Goal: Navigation & Orientation: Find specific page/section

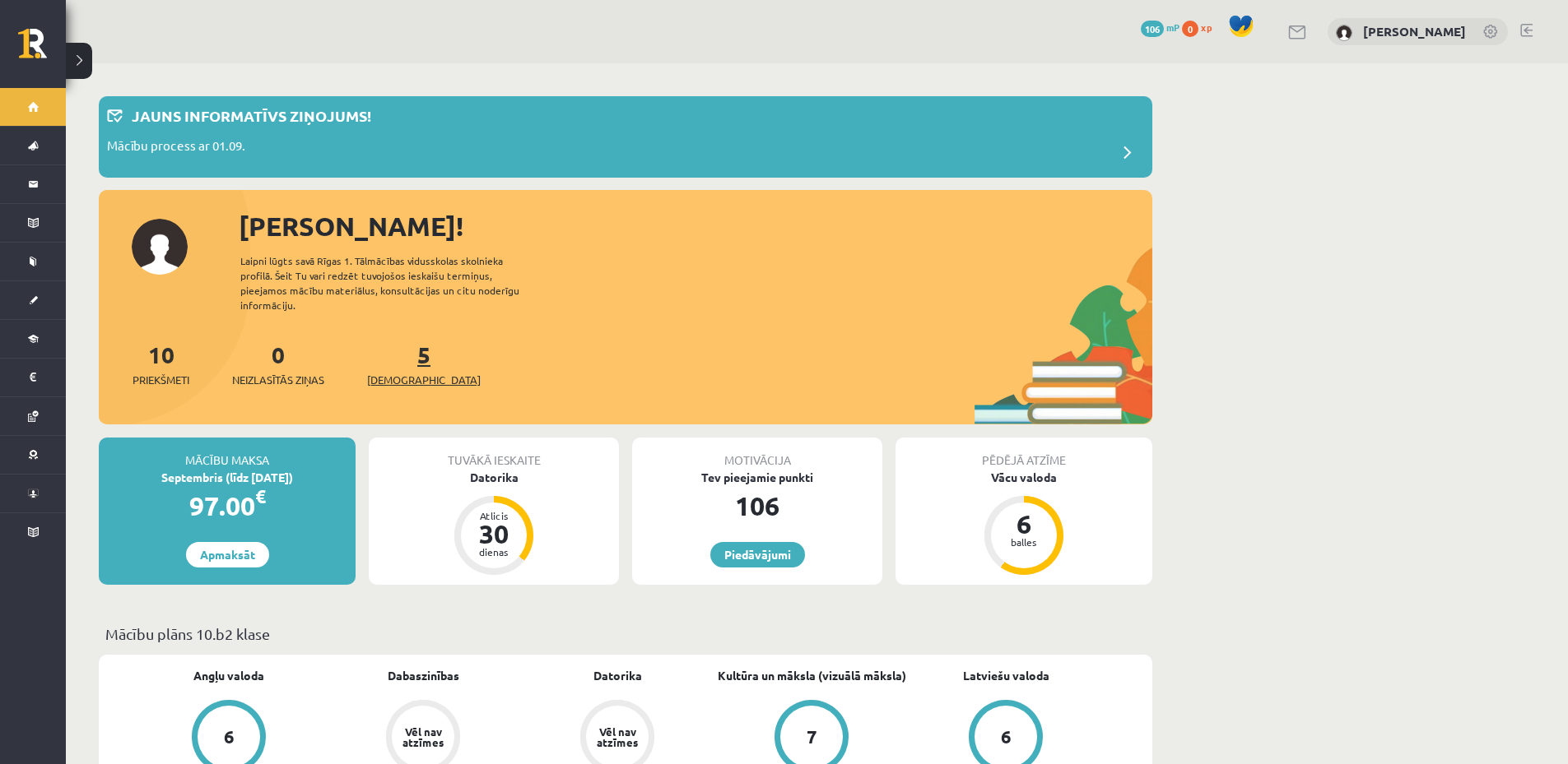
click at [388, 372] on span "[DEMOGRAPHIC_DATA]" at bounding box center [423, 379] width 114 height 16
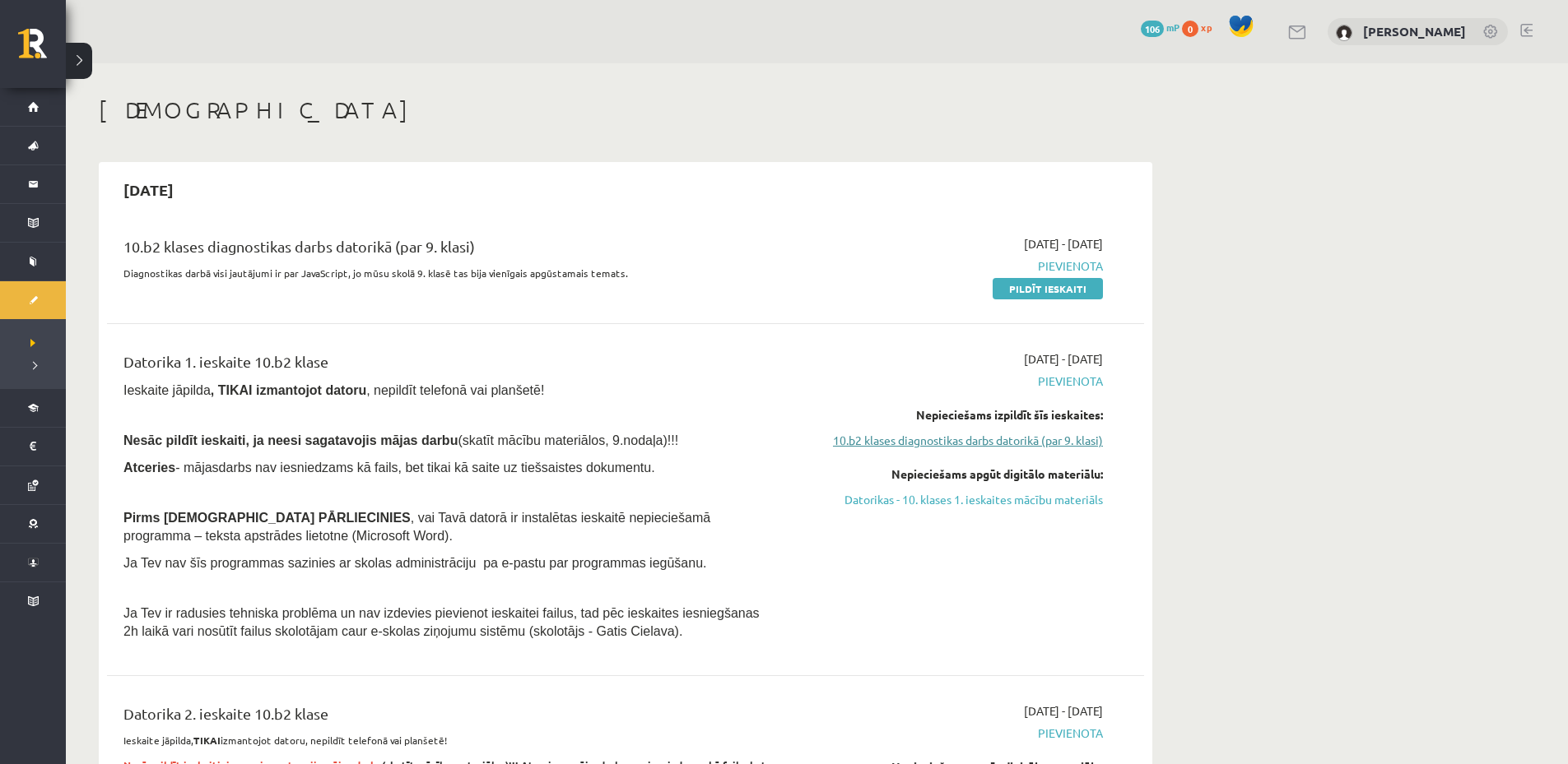
click at [1027, 441] on link "10.b2 klases diagnostikas darbs datorikā (par 9. klasi)" at bounding box center [947, 441] width 310 height 17
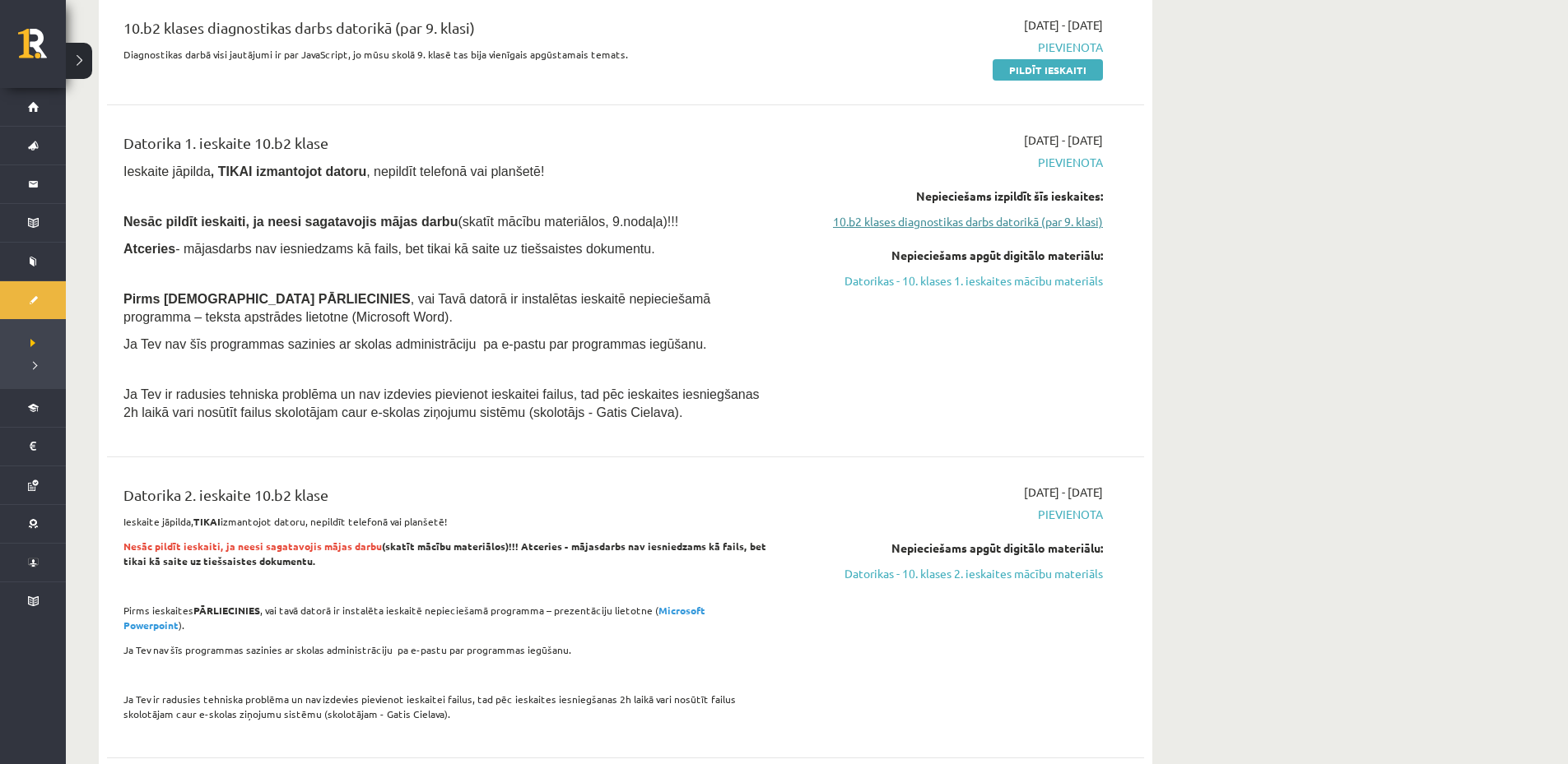
scroll to position [137, 0]
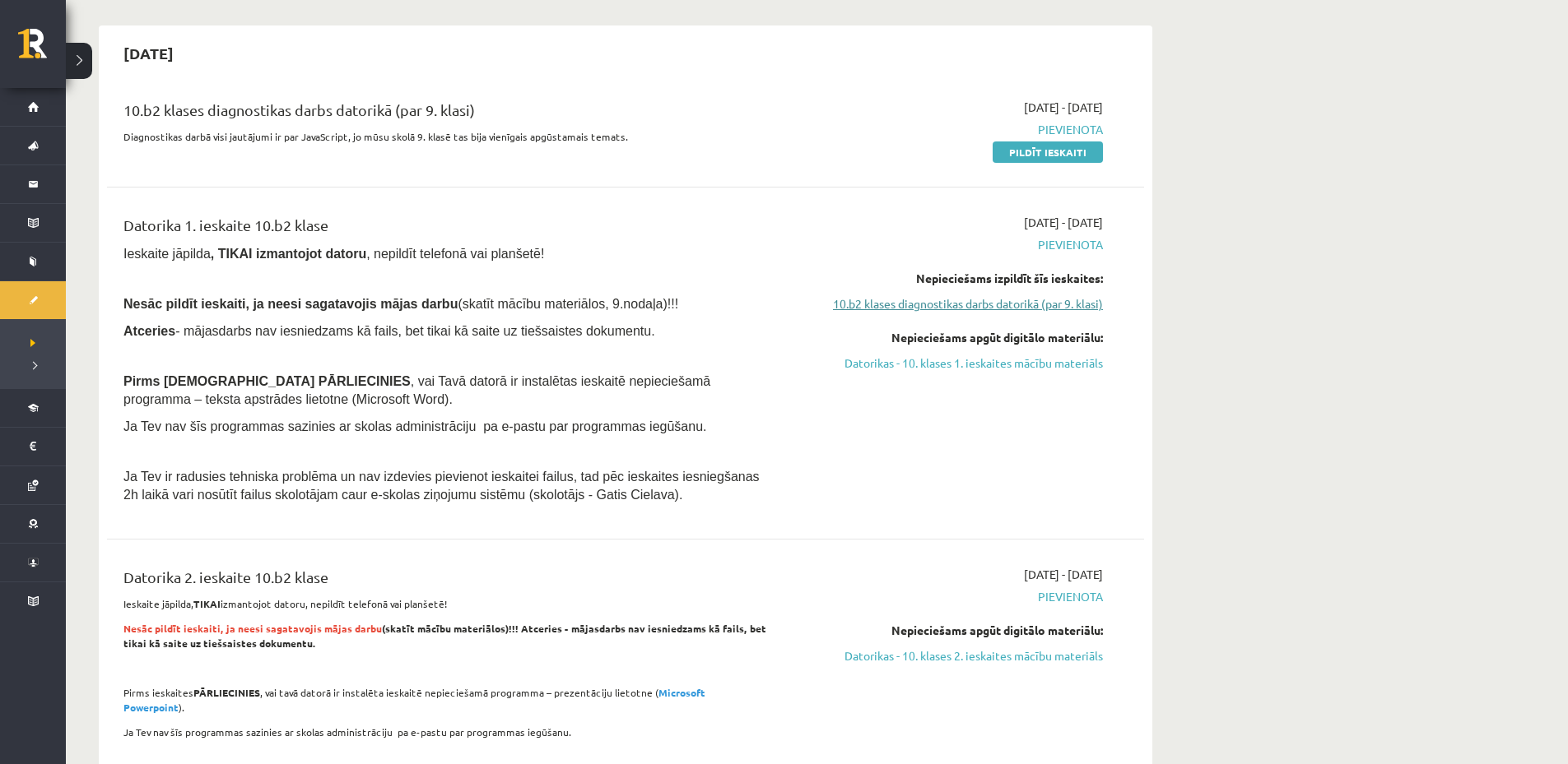
click at [996, 305] on link "10.b2 klases diagnostikas darbs datorikā (par 9. klasi)" at bounding box center [947, 304] width 310 height 17
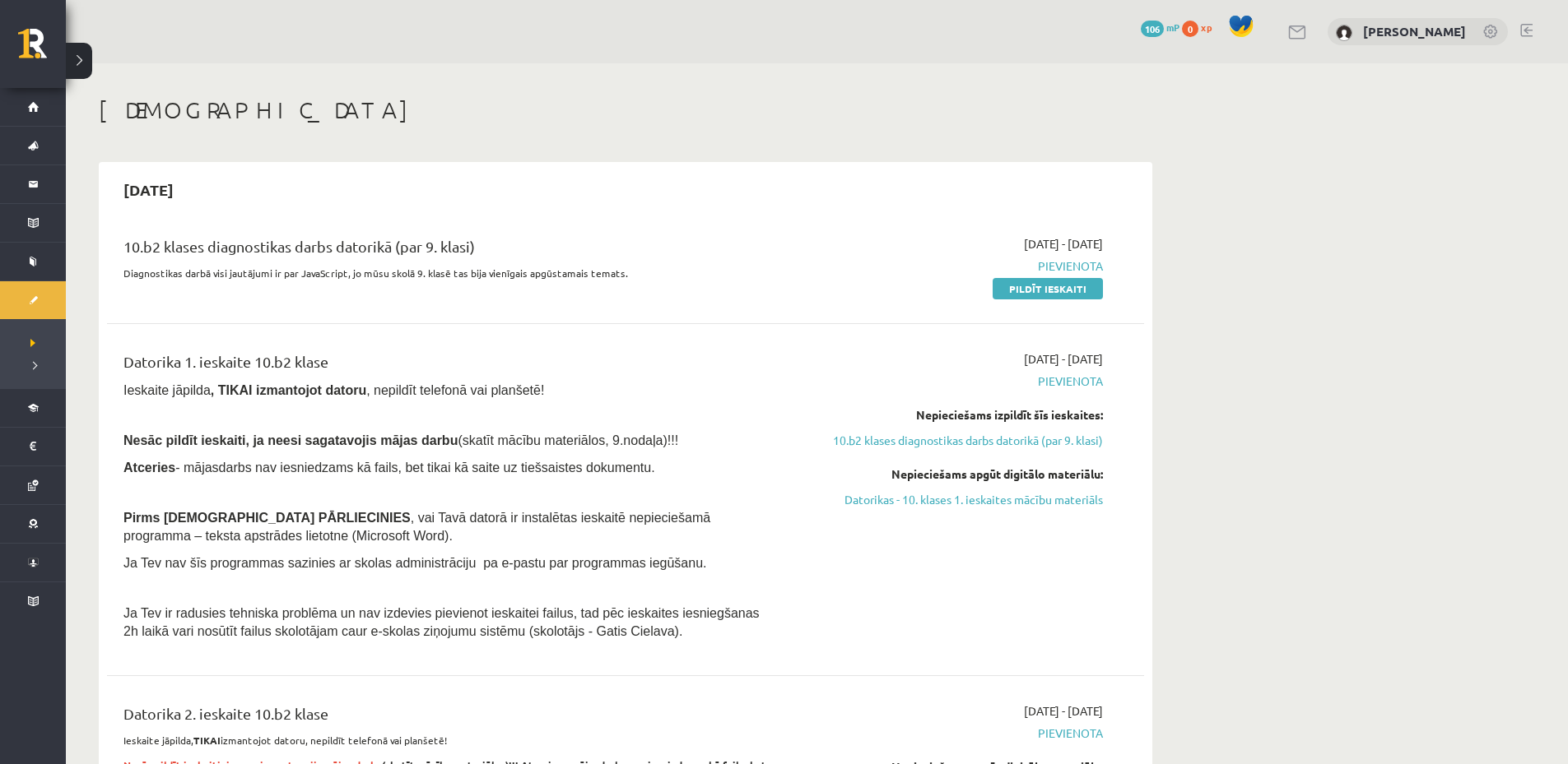
scroll to position [82, 0]
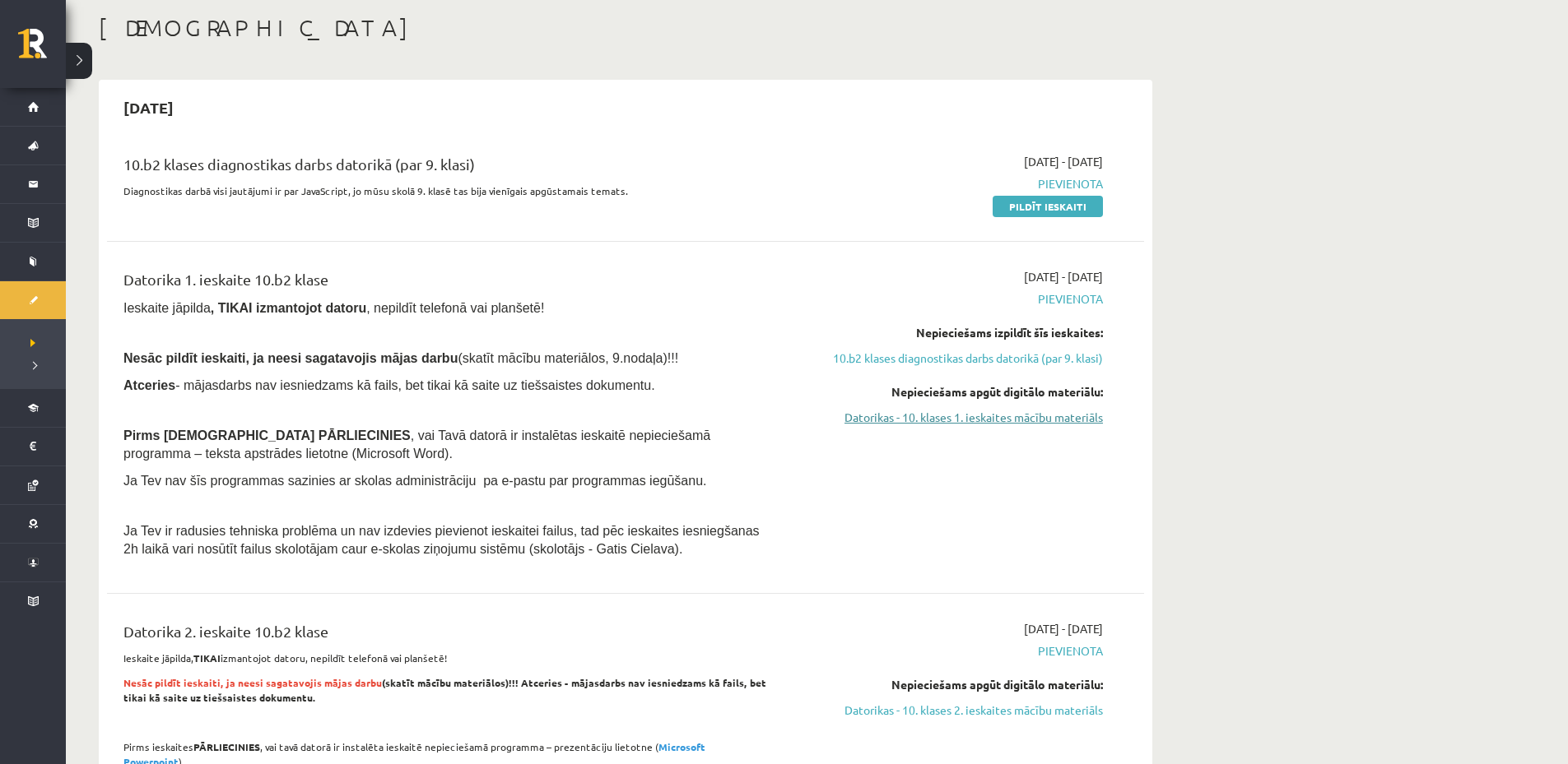
click at [992, 418] on link "Datorikas - 10. klases 1. ieskaites mācību materiāls" at bounding box center [947, 418] width 310 height 17
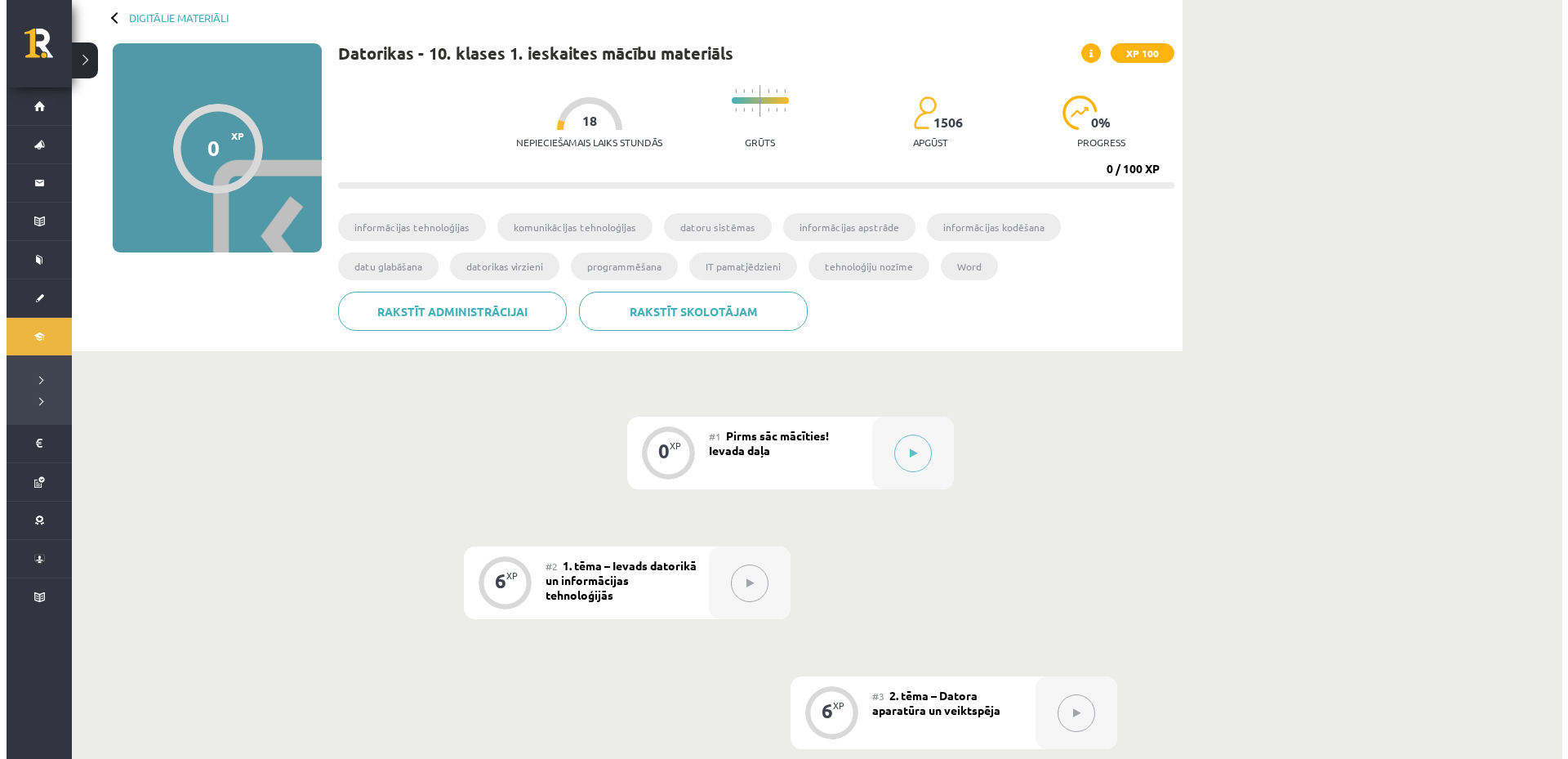
scroll to position [164, 0]
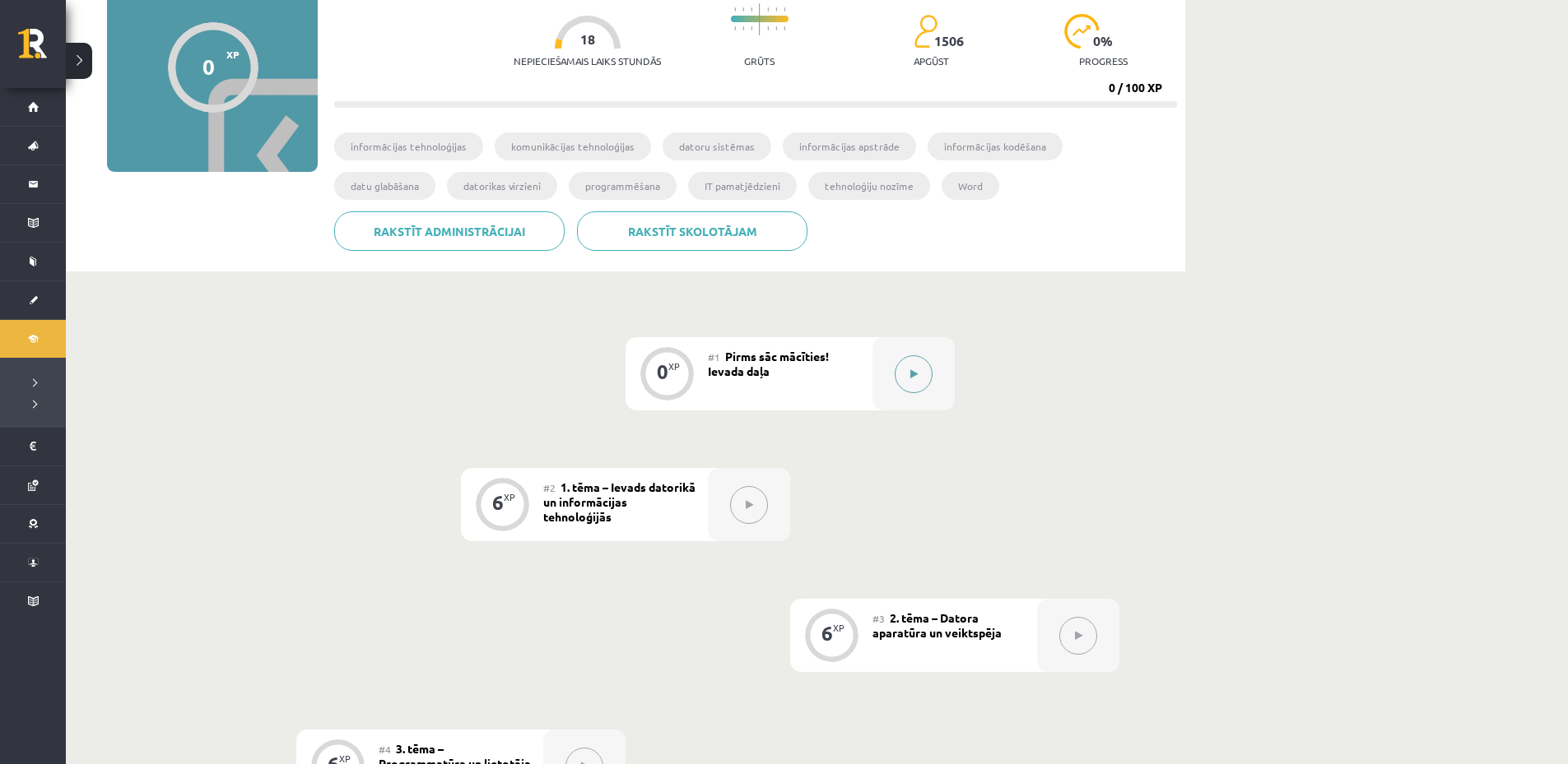
click at [912, 381] on button at bounding box center [914, 374] width 38 height 38
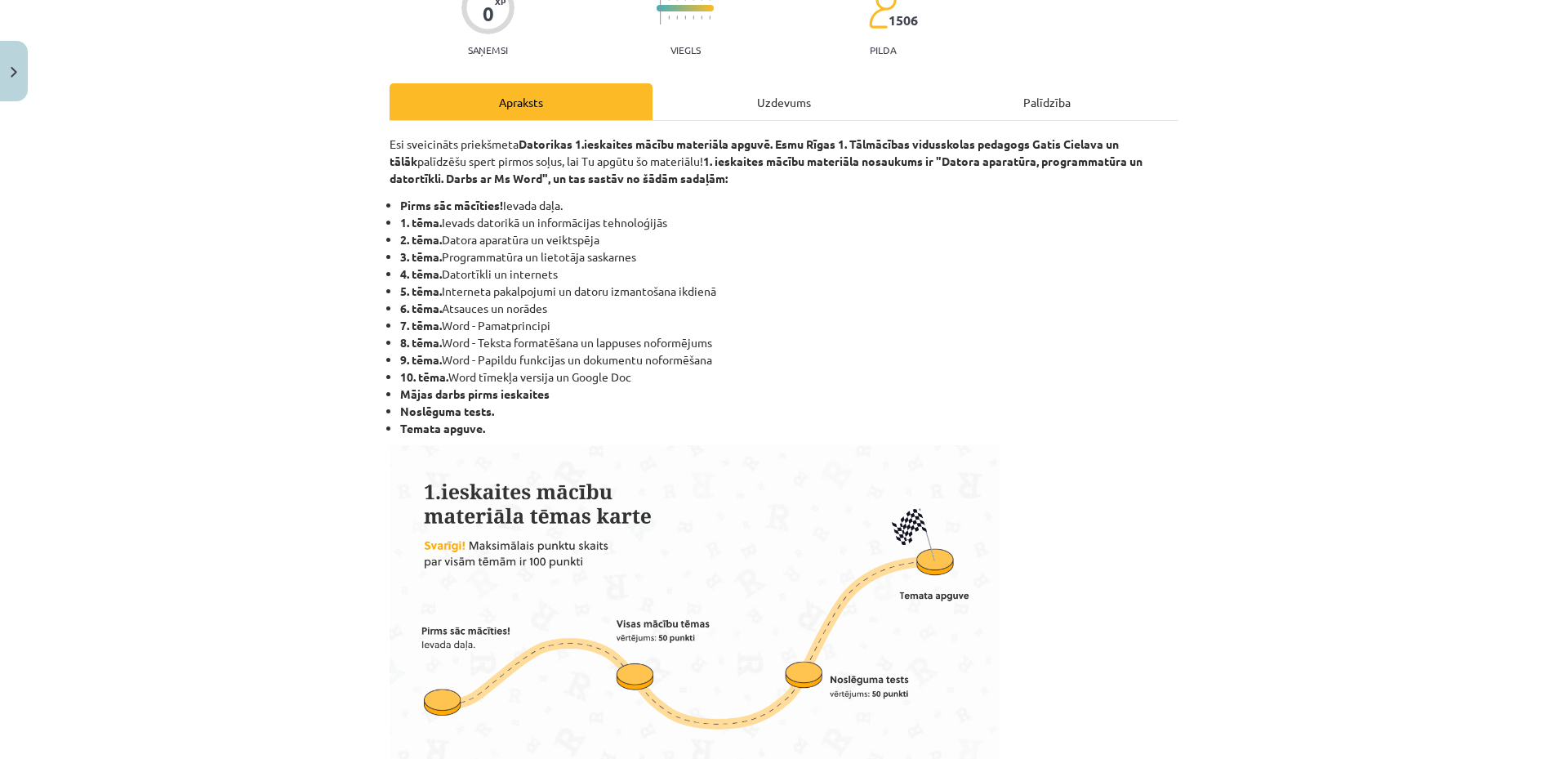
scroll to position [0, 0]
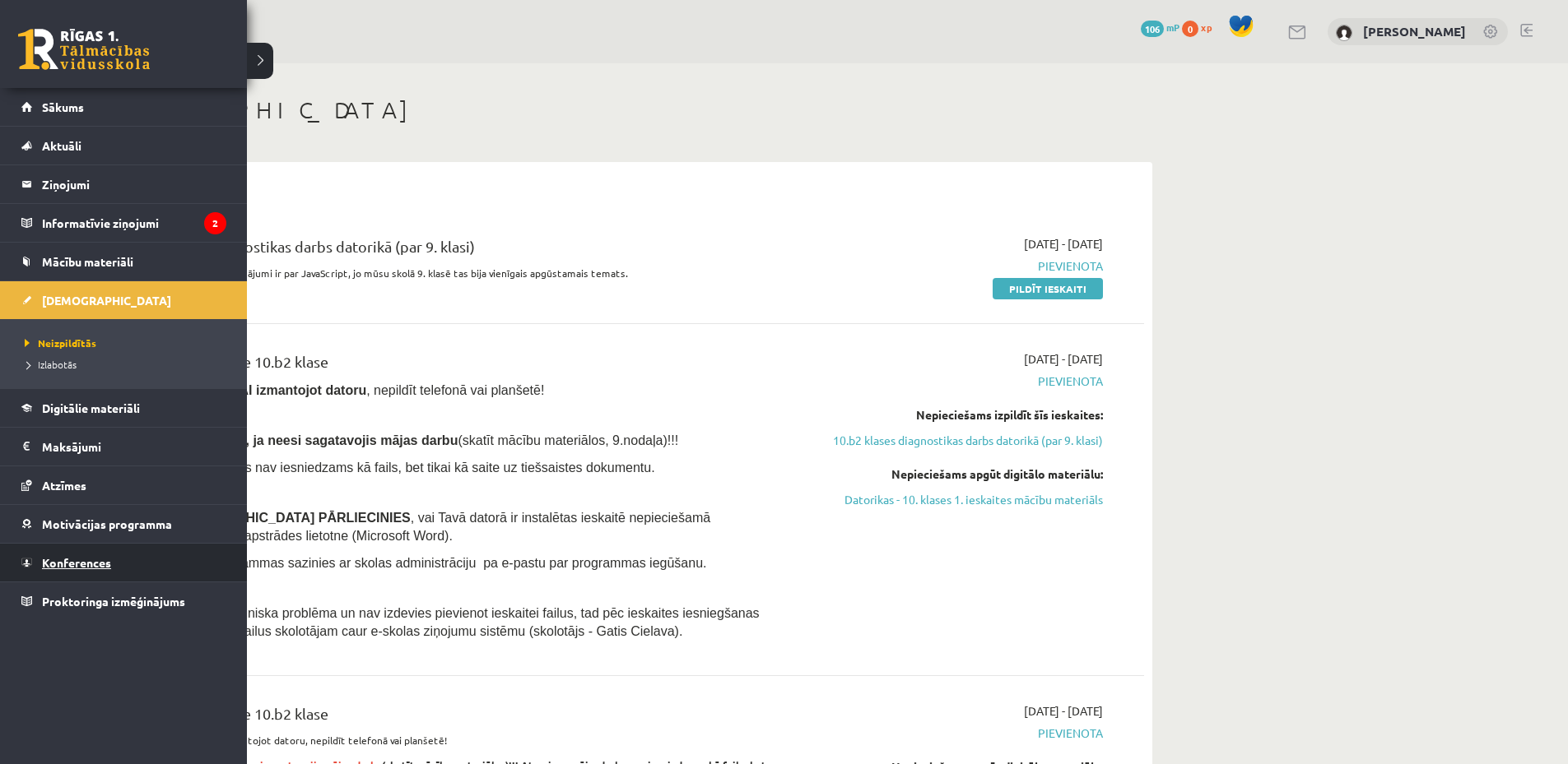
click at [60, 567] on span "Konferences" at bounding box center [76, 562] width 69 height 15
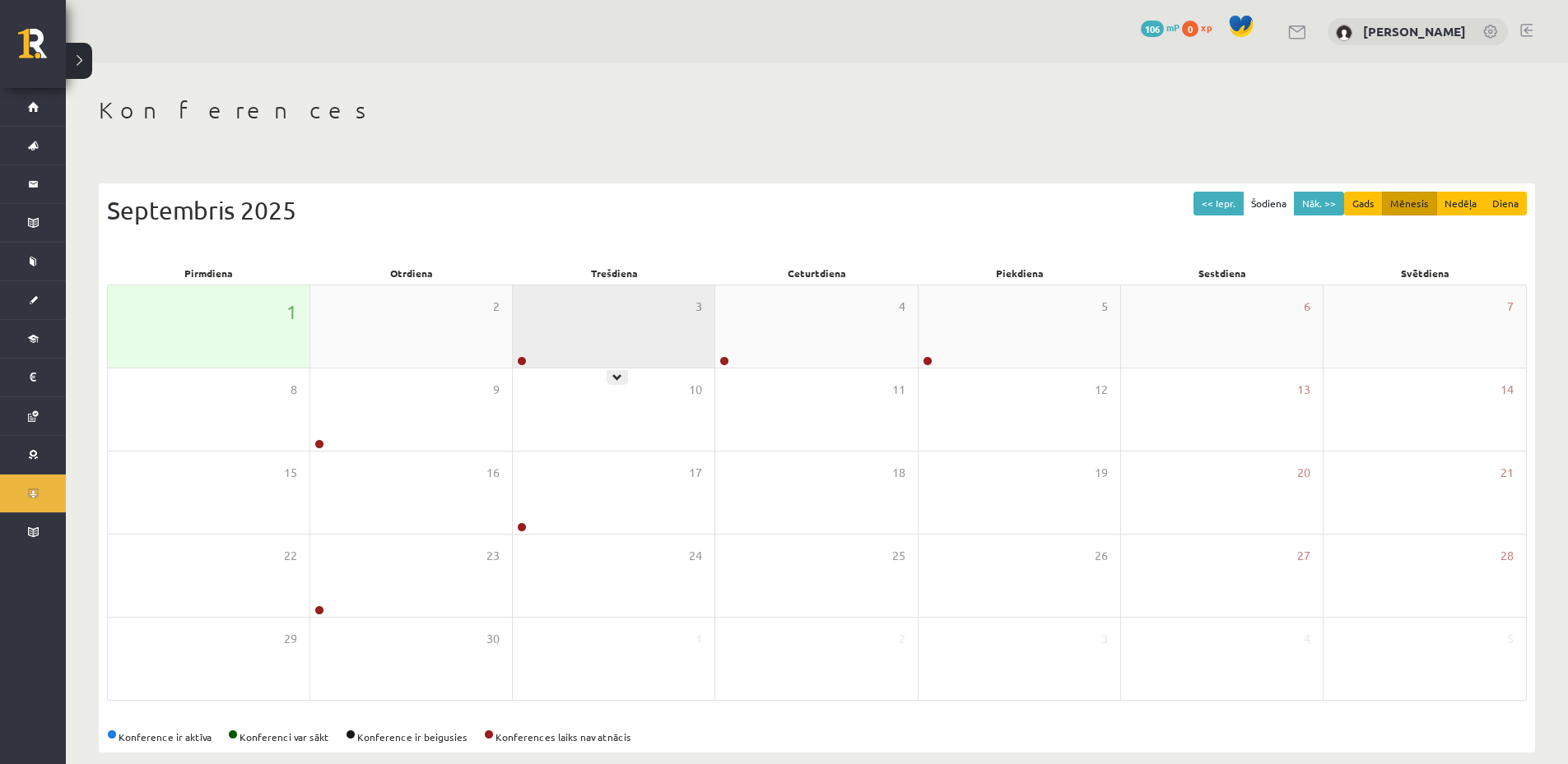
drag, startPoint x: 647, startPoint y: 337, endPoint x: 639, endPoint y: 339, distance: 8.2
click at [640, 338] on div "3" at bounding box center [614, 326] width 202 height 82
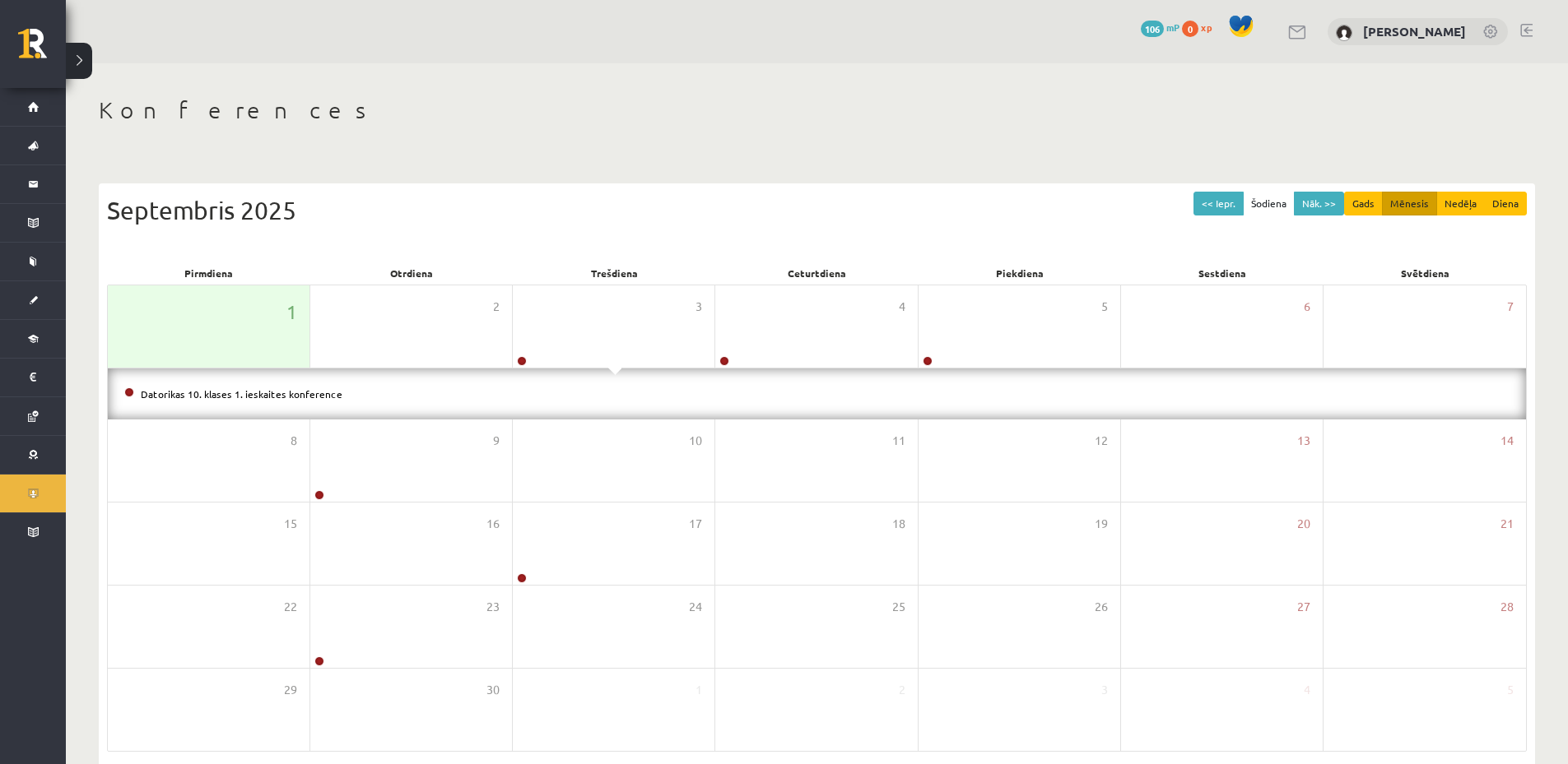
click at [290, 402] on li "Datorikas 10. klases 1. ieskaites konference" at bounding box center [817, 393] width 1385 height 18
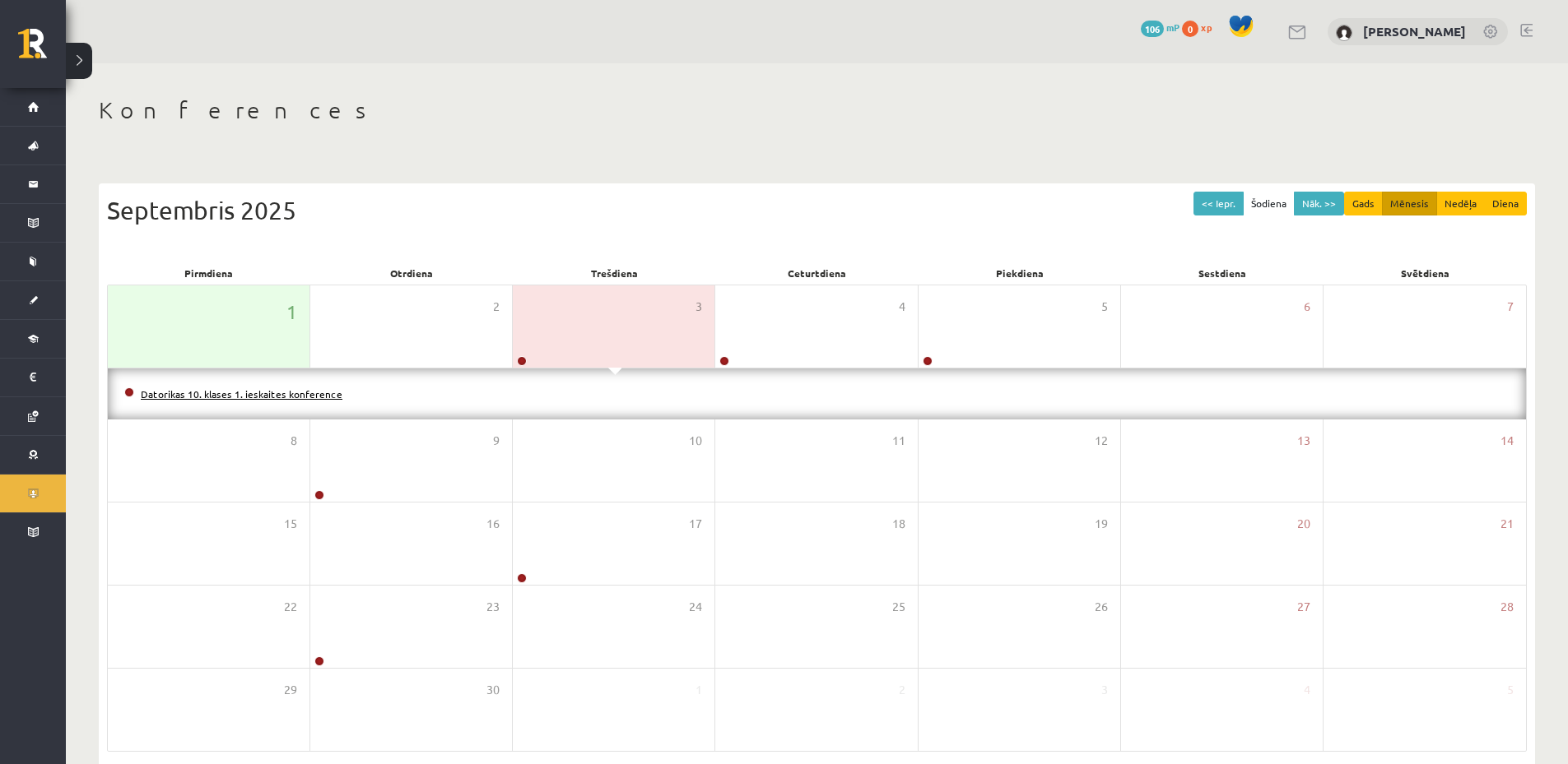
click at [292, 398] on link "Datorikas 10. klases 1. ieskaites konference" at bounding box center [241, 393] width 202 height 13
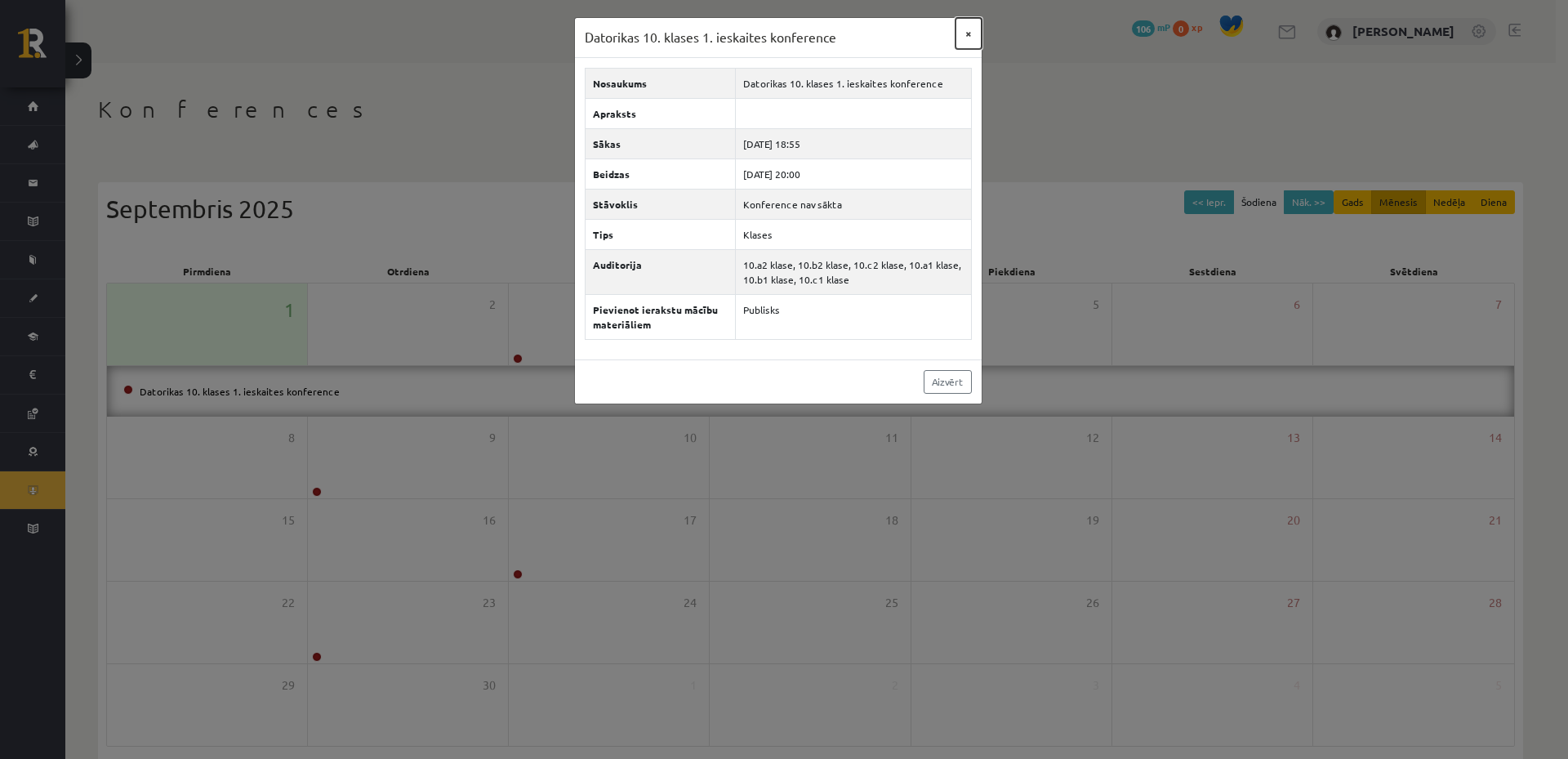
click at [971, 40] on button "×" at bounding box center [968, 34] width 26 height 31
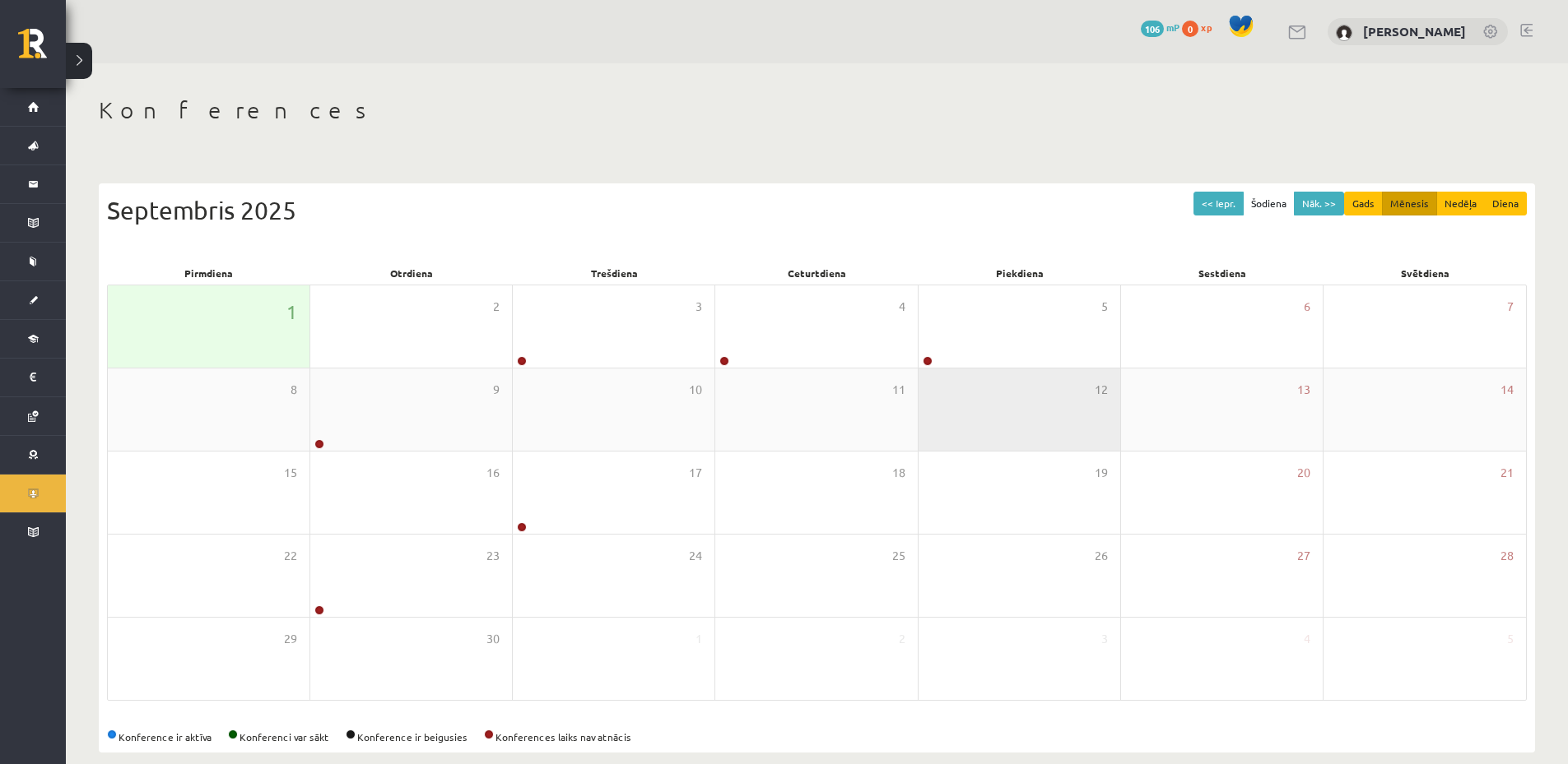
scroll to position [23, 0]
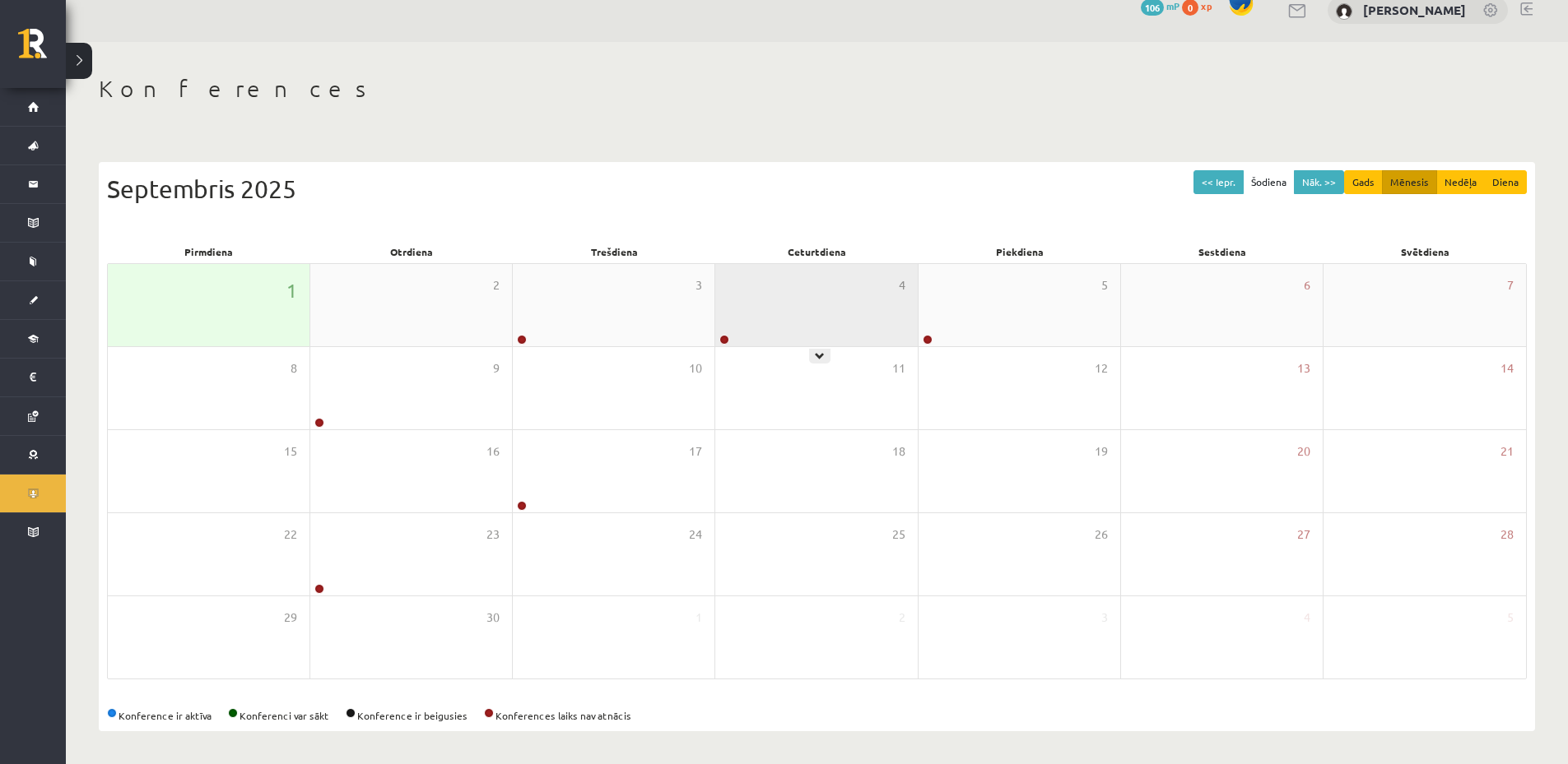
click at [847, 314] on div "4" at bounding box center [816, 305] width 202 height 82
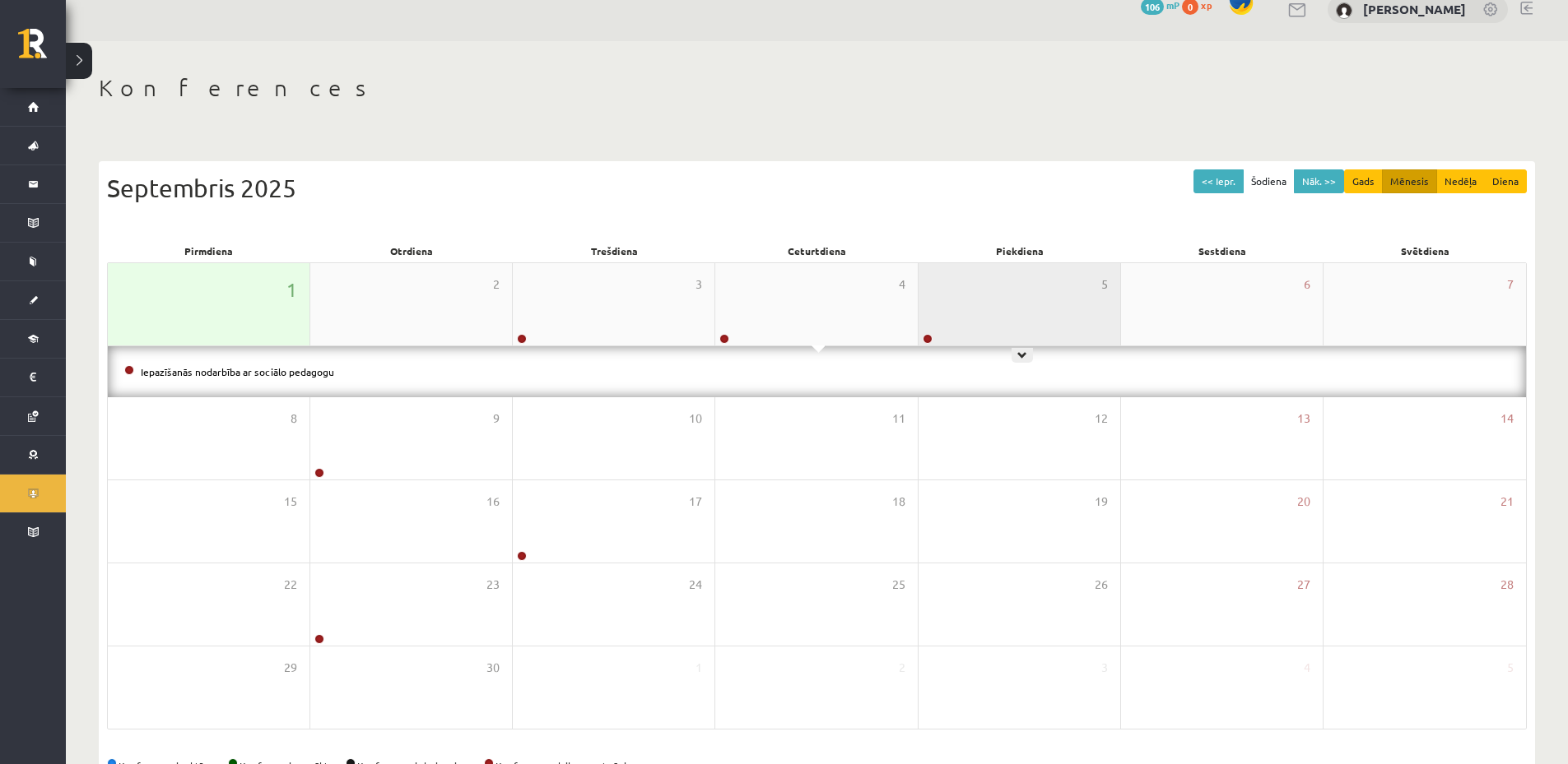
click at [1008, 319] on div "5" at bounding box center [1019, 304] width 202 height 82
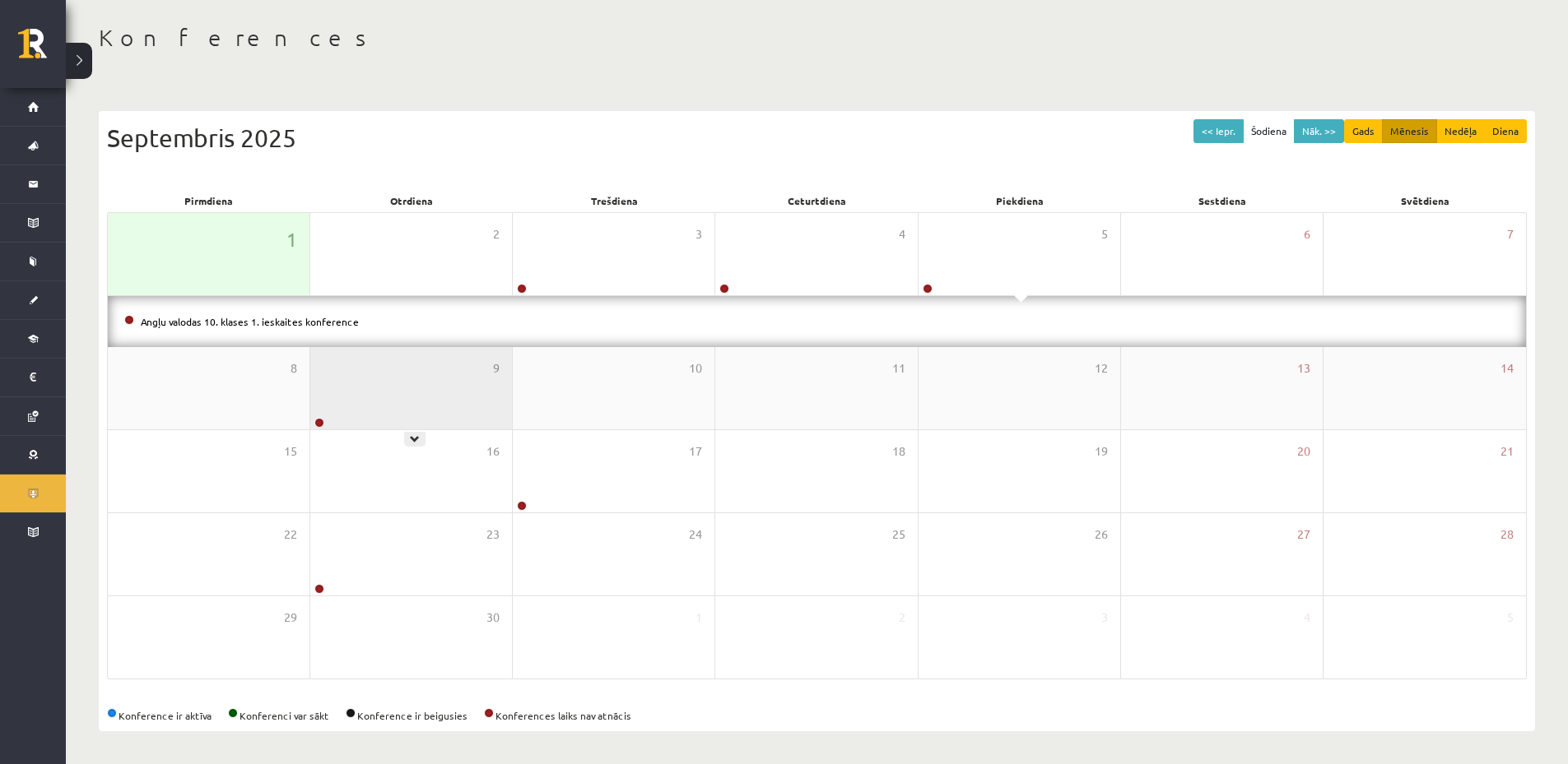
click at [374, 399] on div "9" at bounding box center [411, 388] width 202 height 82
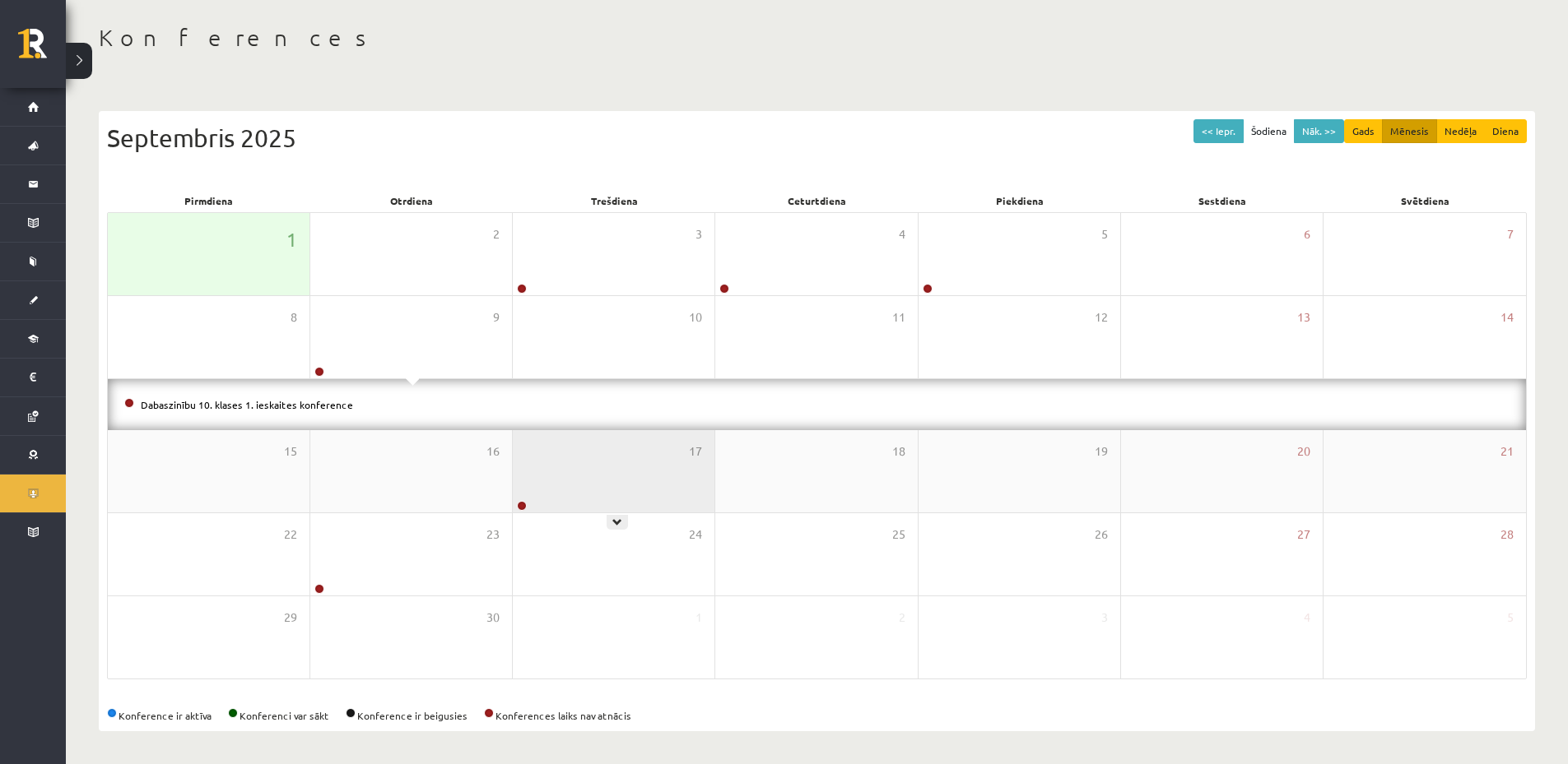
click at [651, 493] on div "17" at bounding box center [614, 471] width 202 height 82
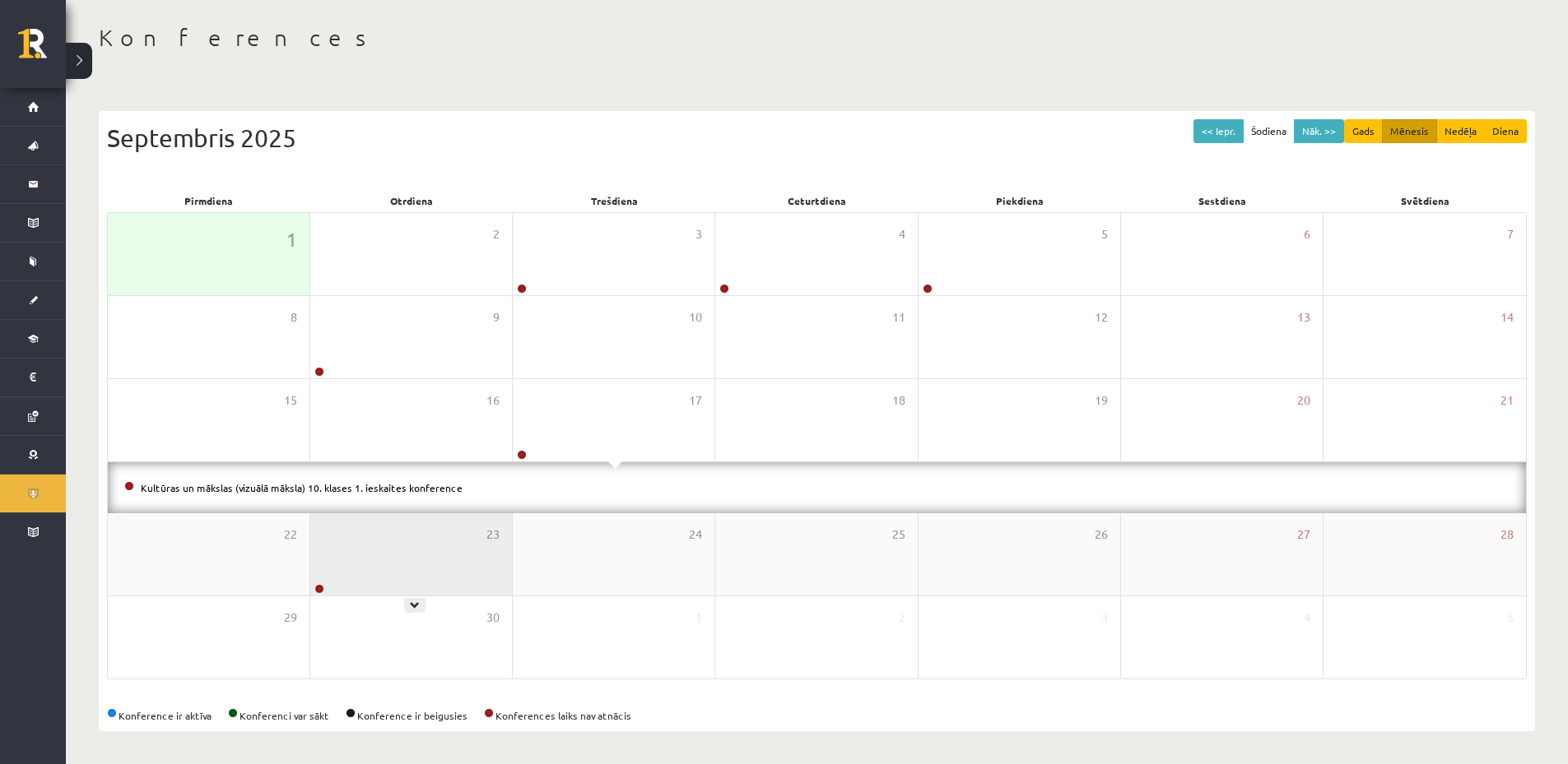
click at [485, 560] on div "23" at bounding box center [411, 554] width 202 height 82
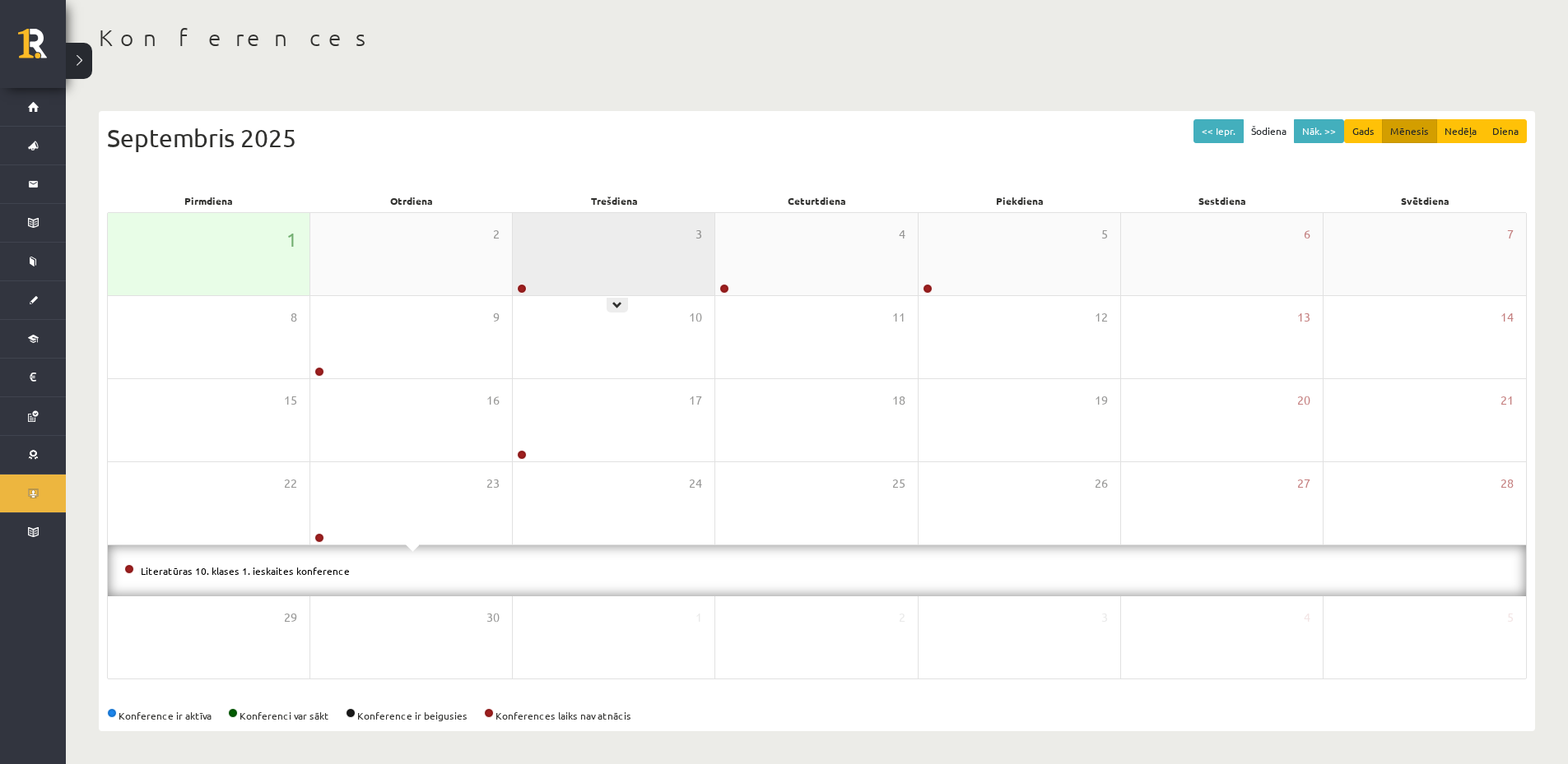
click at [657, 275] on div "3" at bounding box center [614, 254] width 202 height 82
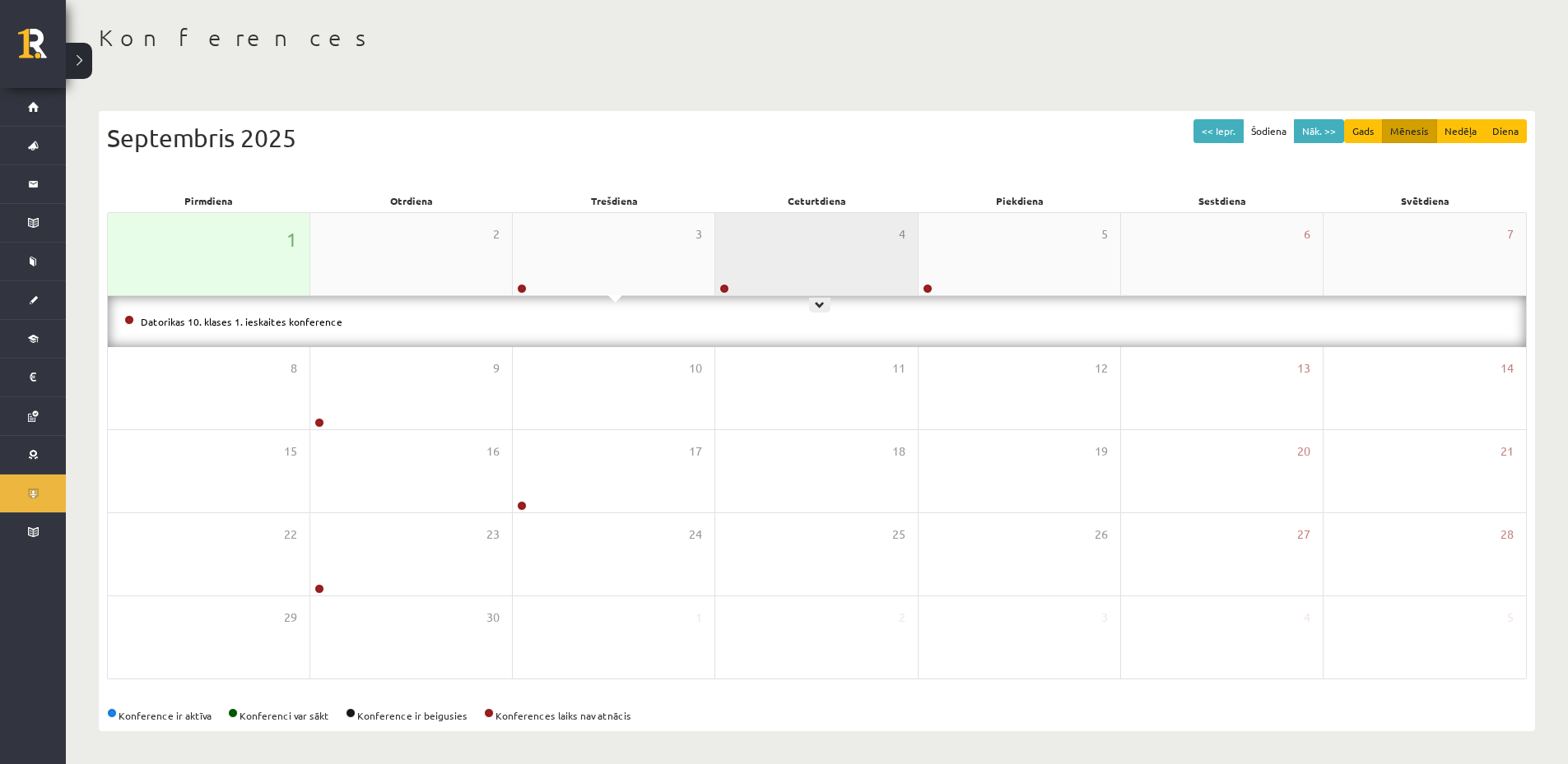
click at [771, 269] on div "4" at bounding box center [816, 254] width 202 height 82
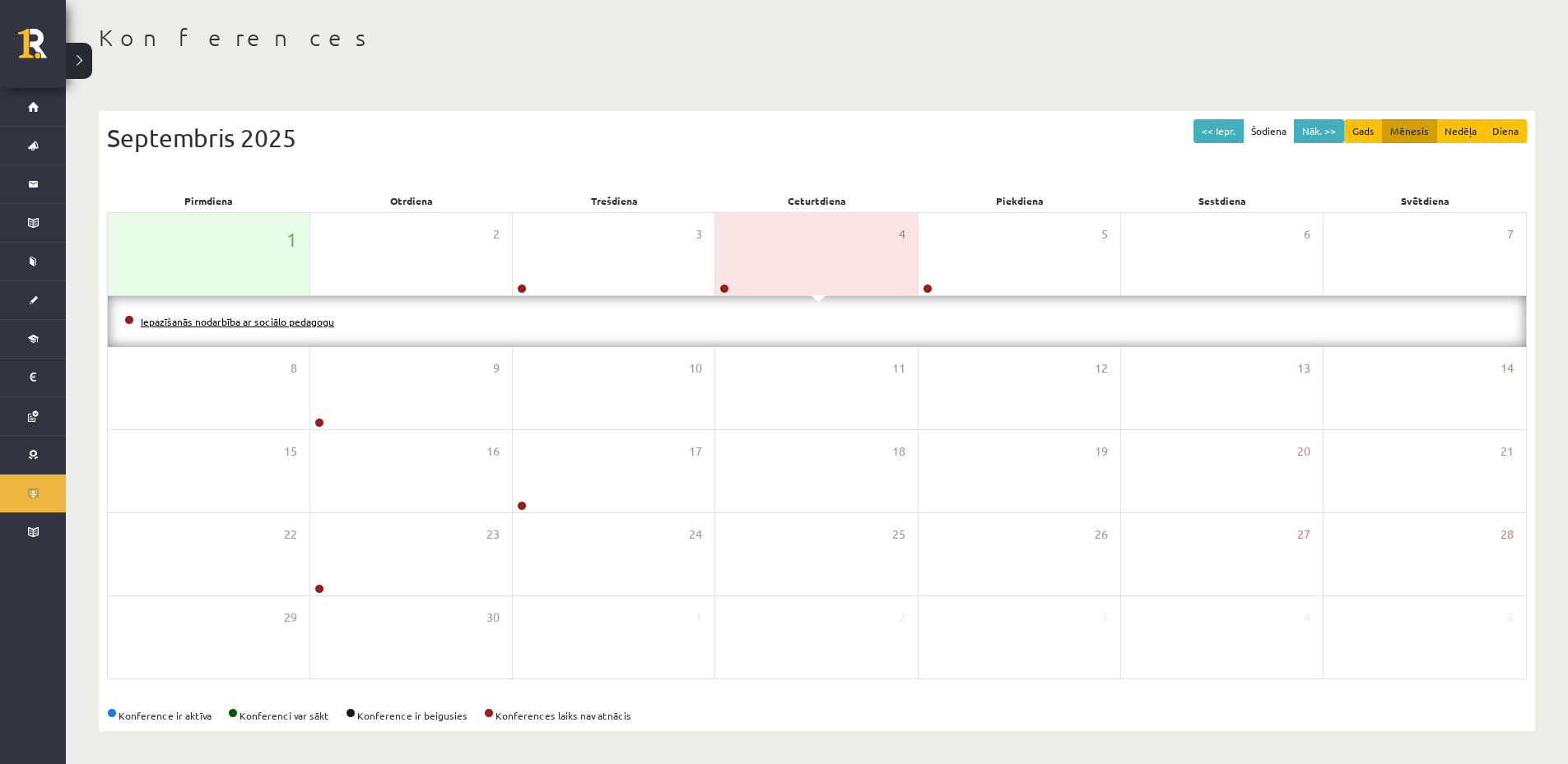
click at [314, 320] on link "Iepazīšanās nodarbība ar sociālo pedagogu" at bounding box center [237, 321] width 193 height 13
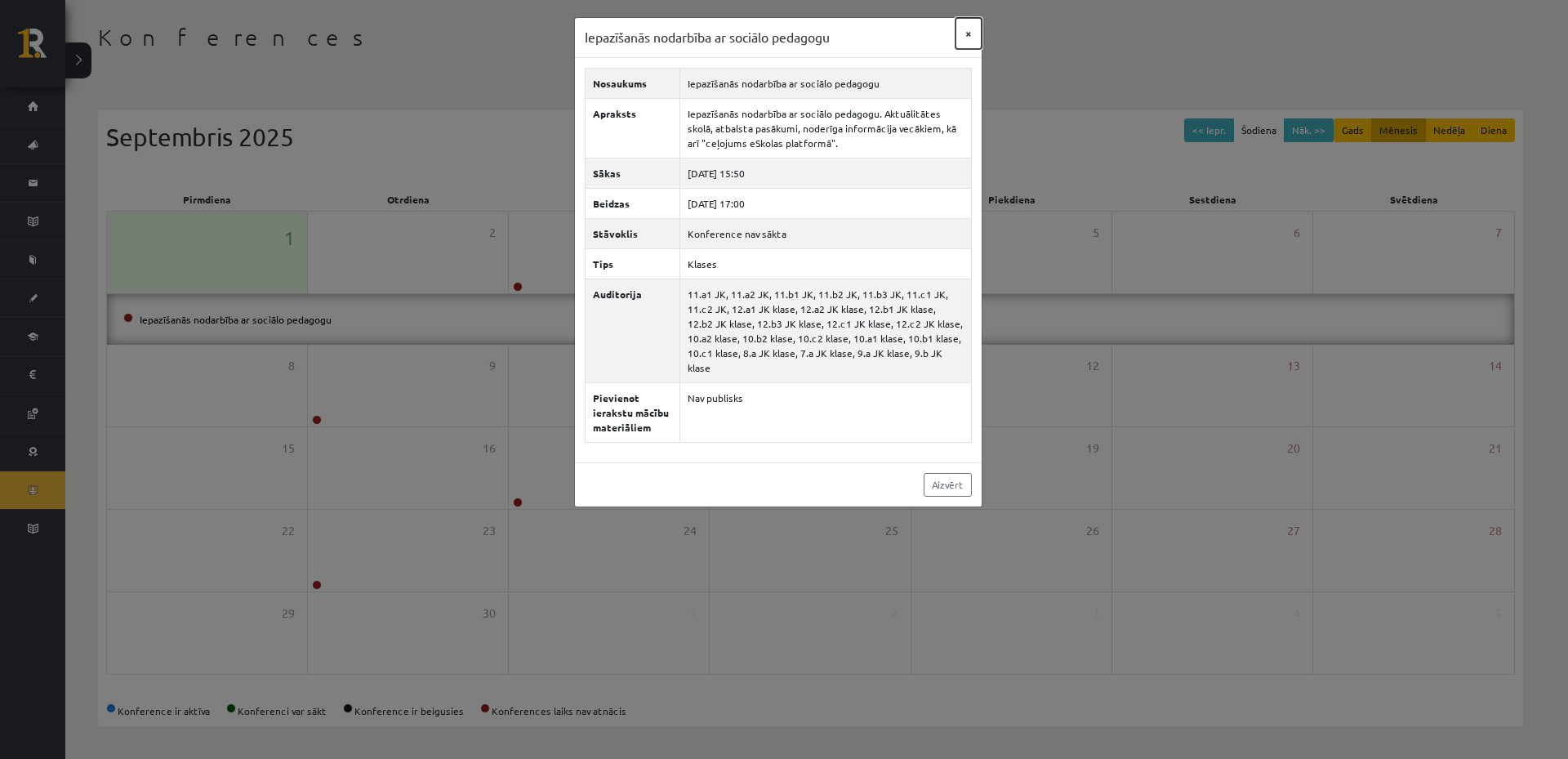
click at [980, 38] on button "×" at bounding box center [968, 34] width 26 height 31
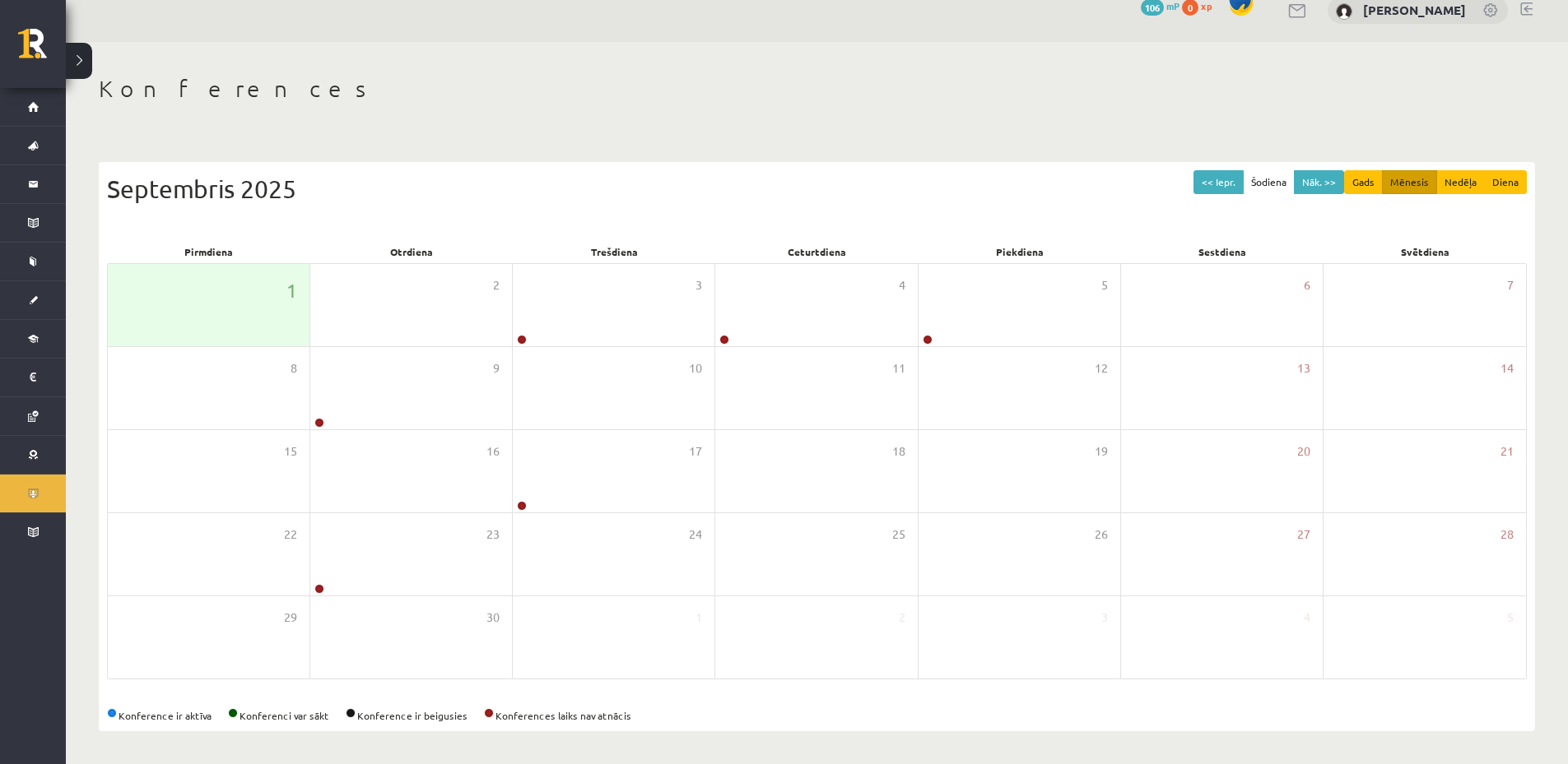
scroll to position [23, 0]
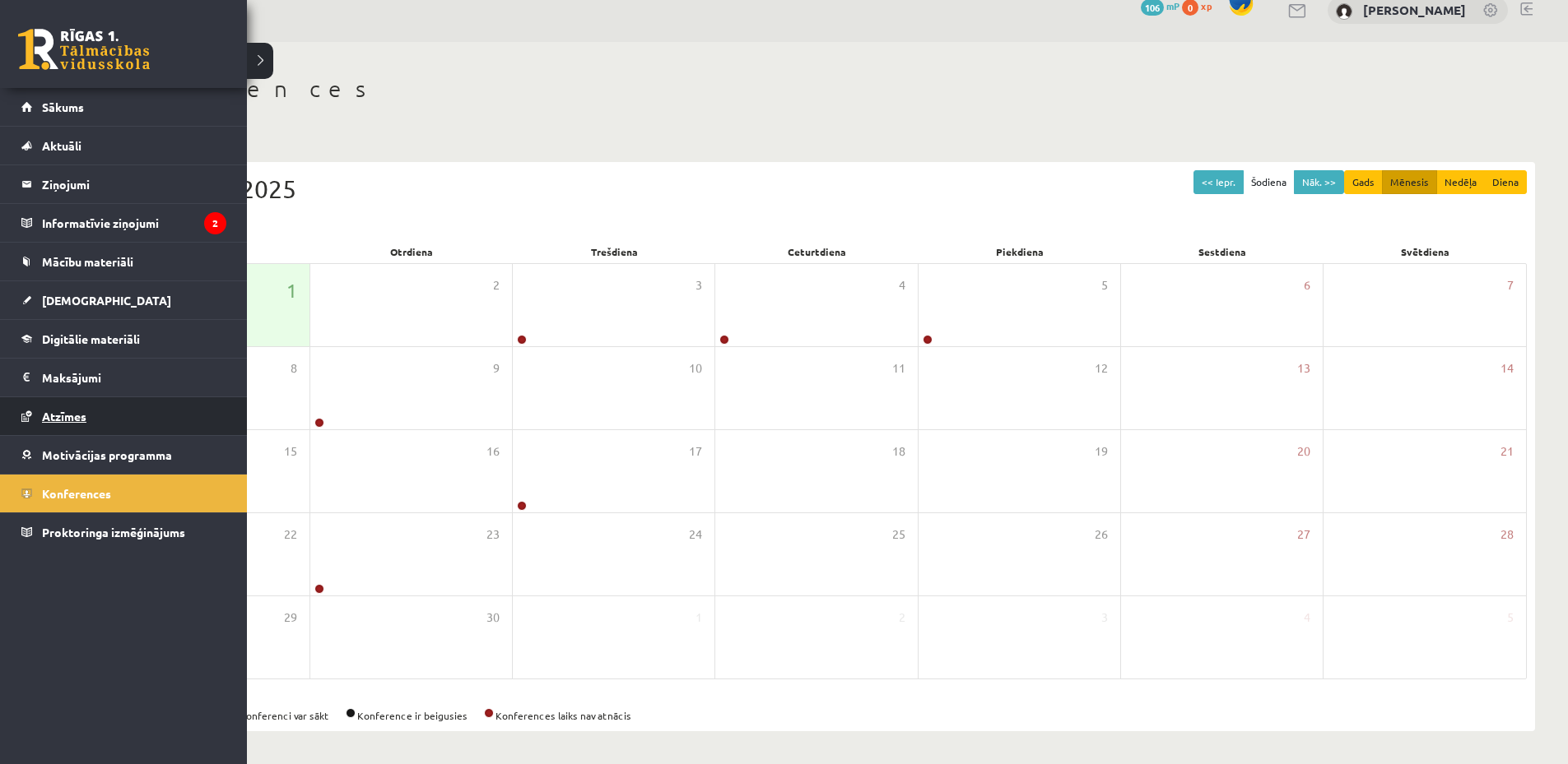
click at [107, 418] on link "Atzīmes" at bounding box center [124, 417] width 205 height 38
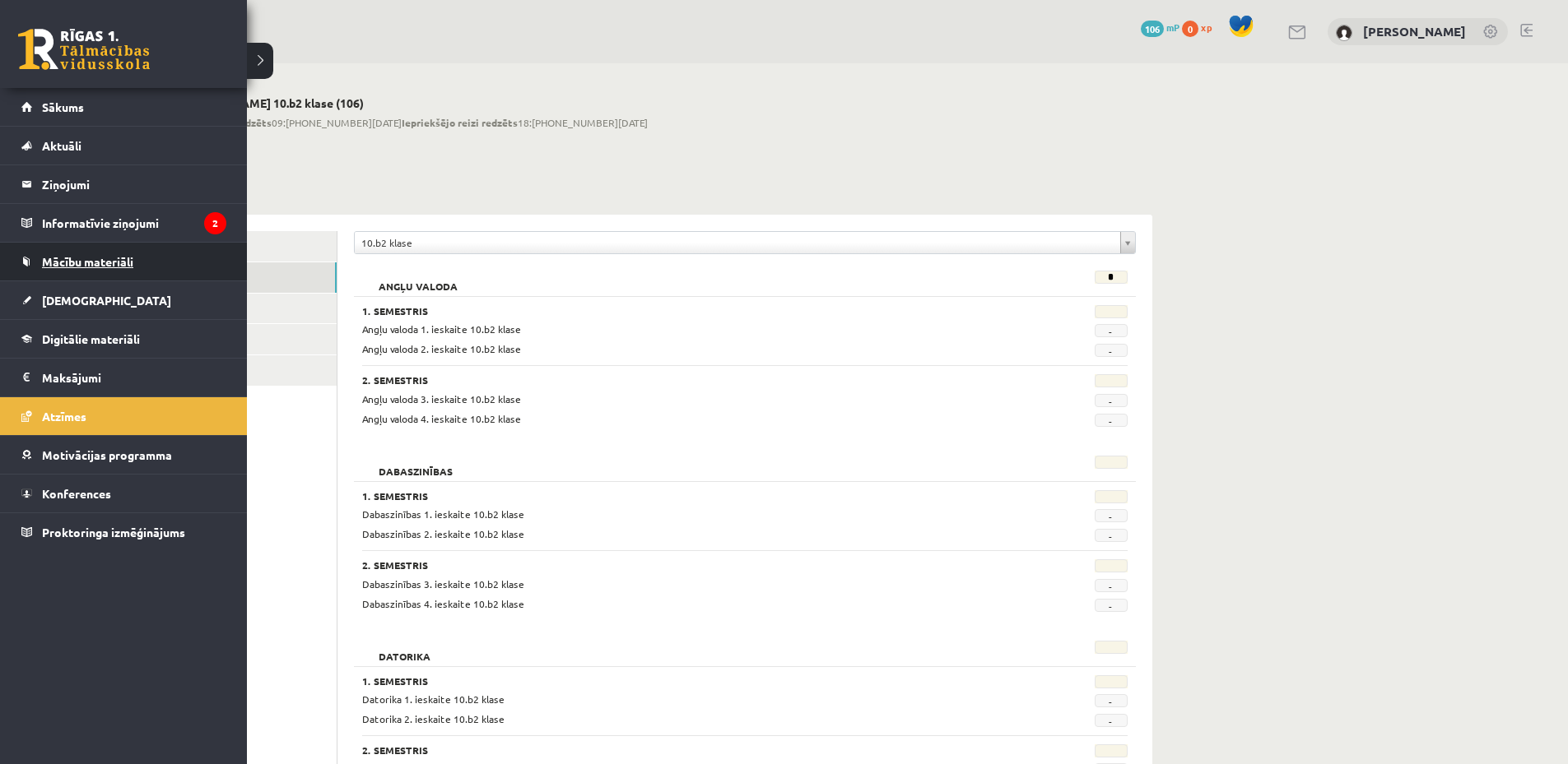
click at [65, 265] on span "Mācību materiāli" at bounding box center [87, 261] width 91 height 15
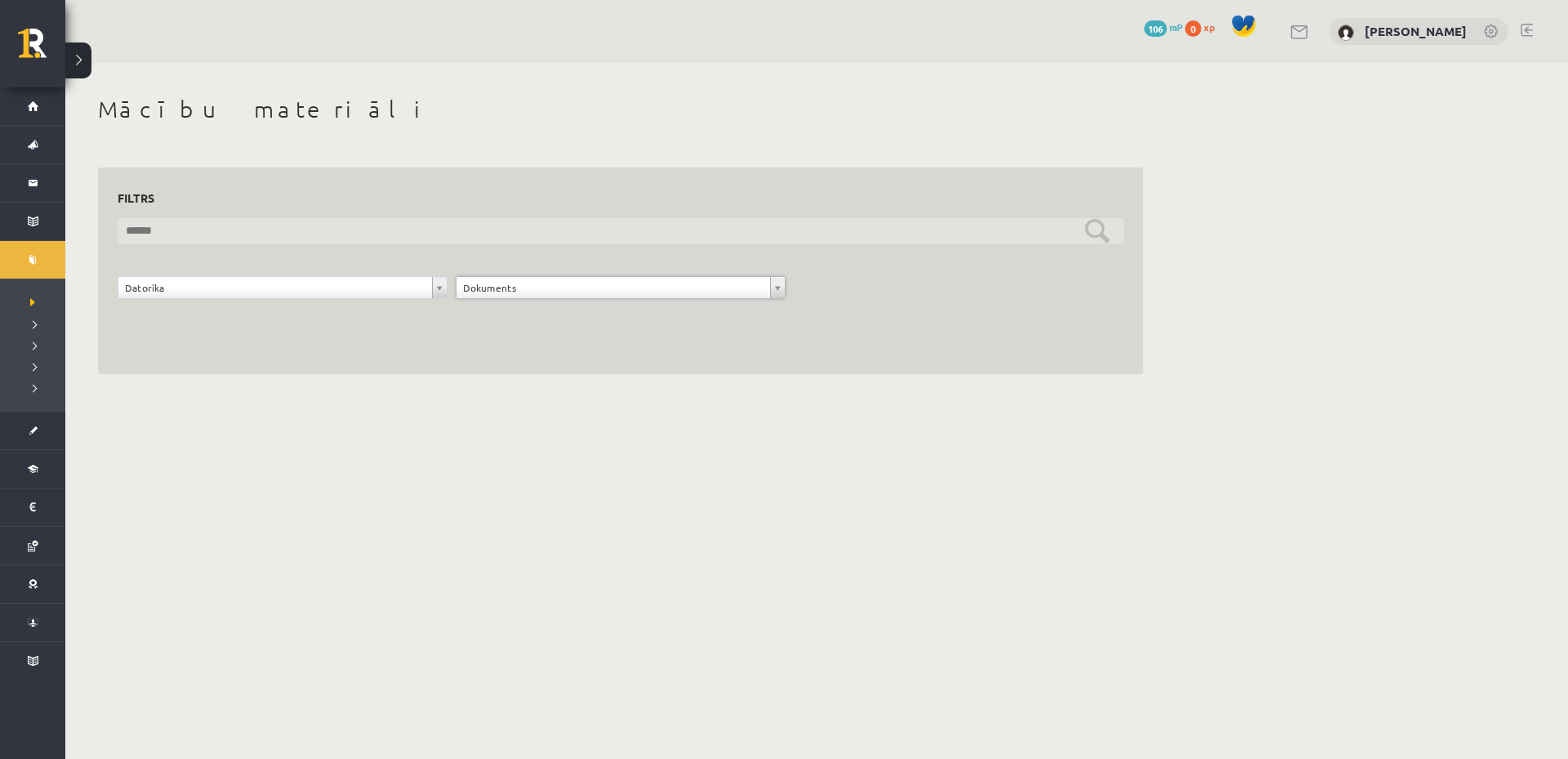
click at [1110, 236] on input "text" at bounding box center [621, 231] width 1006 height 25
click at [1100, 237] on input "text" at bounding box center [621, 231] width 1006 height 25
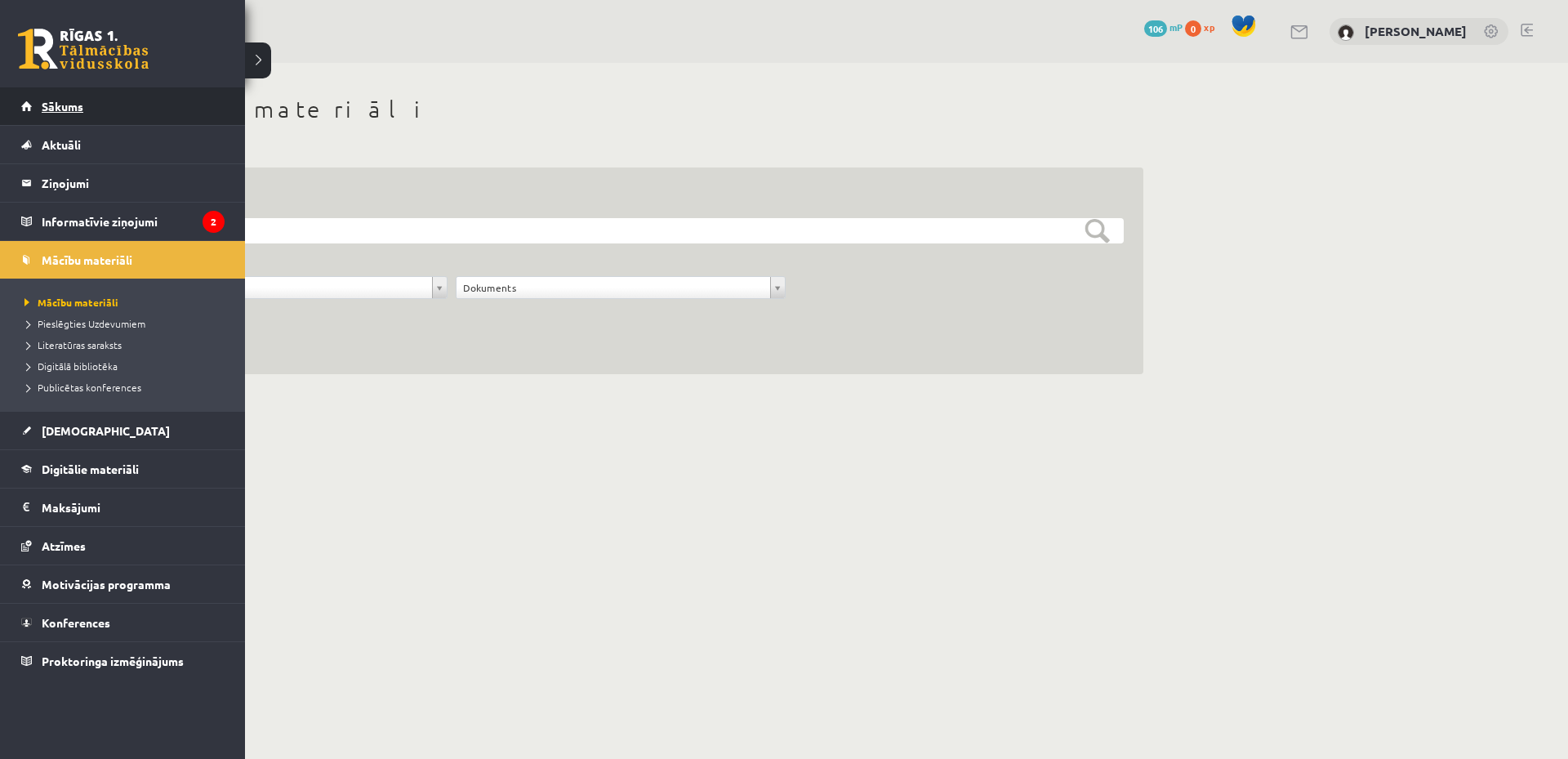
click at [101, 102] on link "Sākums" at bounding box center [123, 107] width 203 height 38
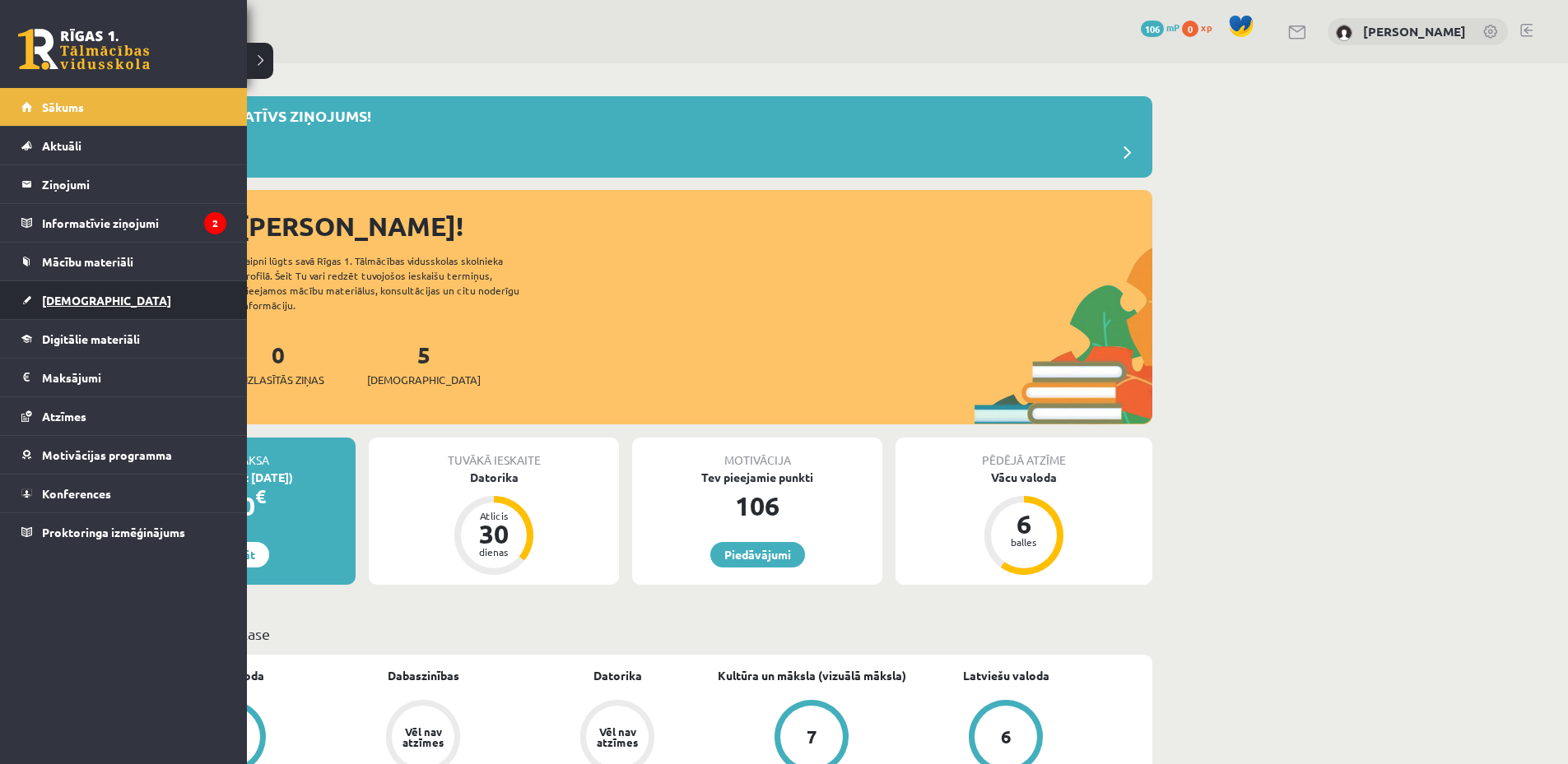
click at [68, 303] on span "[DEMOGRAPHIC_DATA]" at bounding box center [106, 300] width 129 height 15
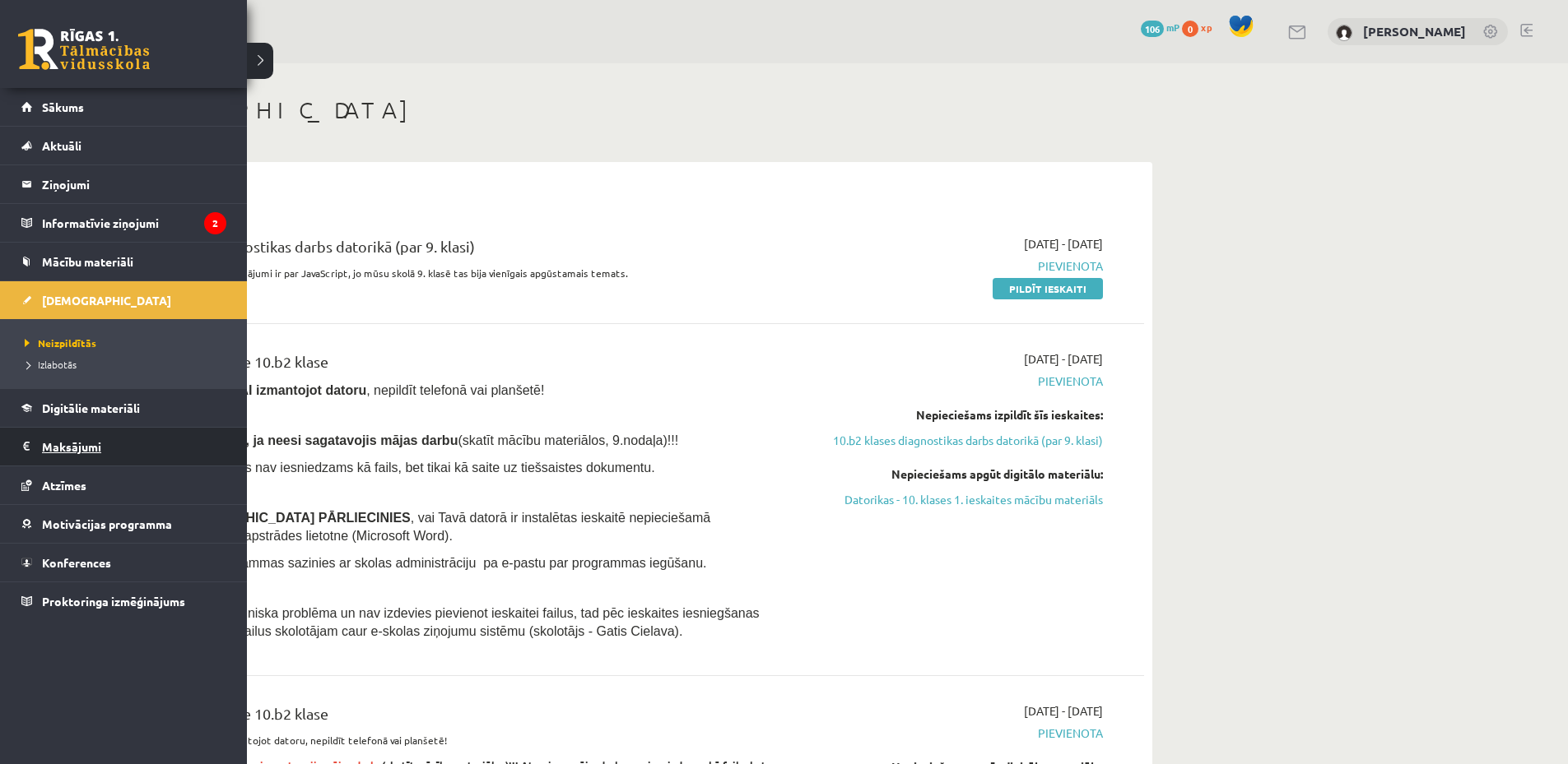
click at [49, 444] on legend "Maksājumi 0" at bounding box center [133, 447] width 185 height 38
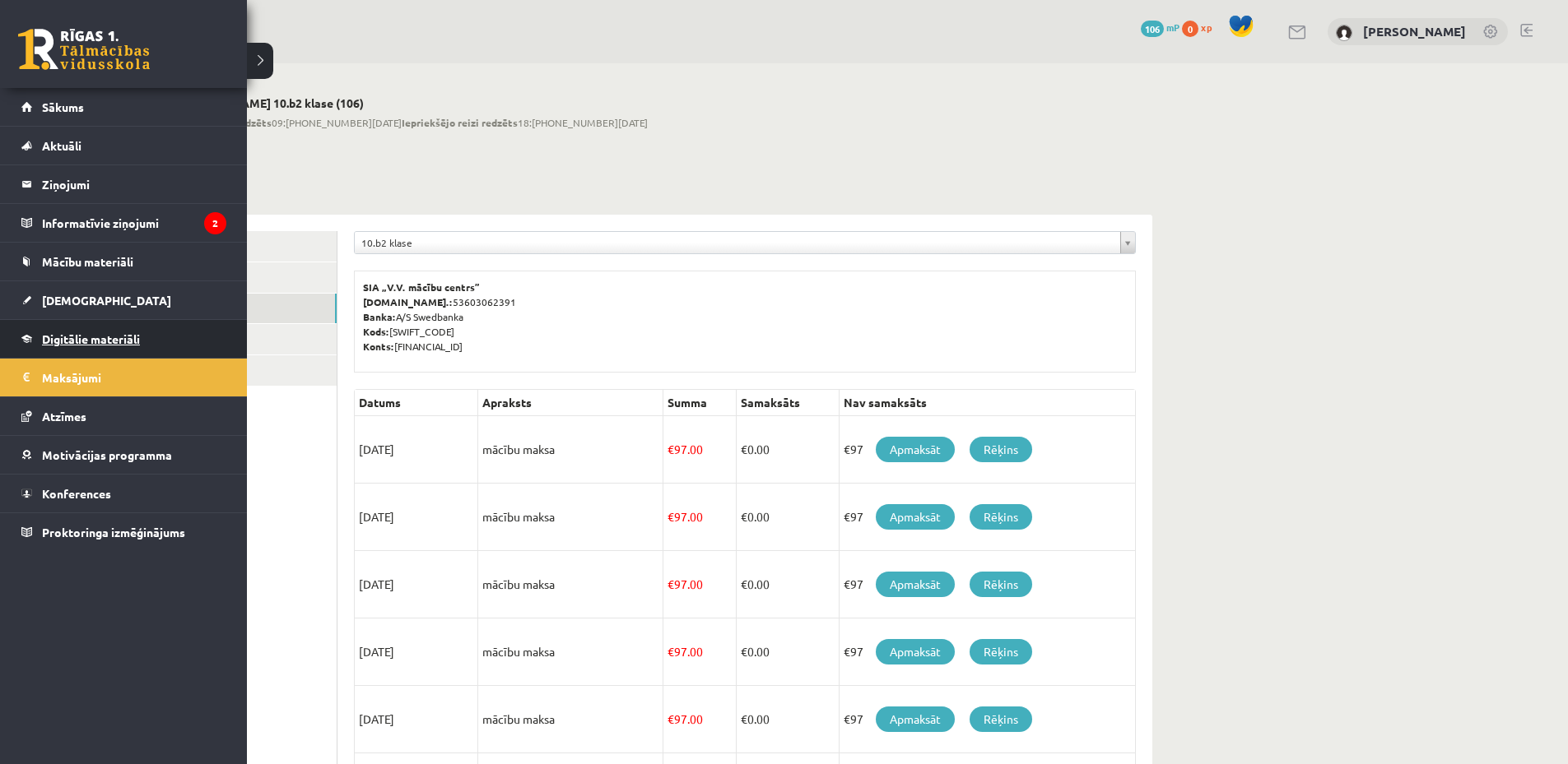
click at [41, 333] on link "Digitālie materiāli" at bounding box center [124, 339] width 205 height 38
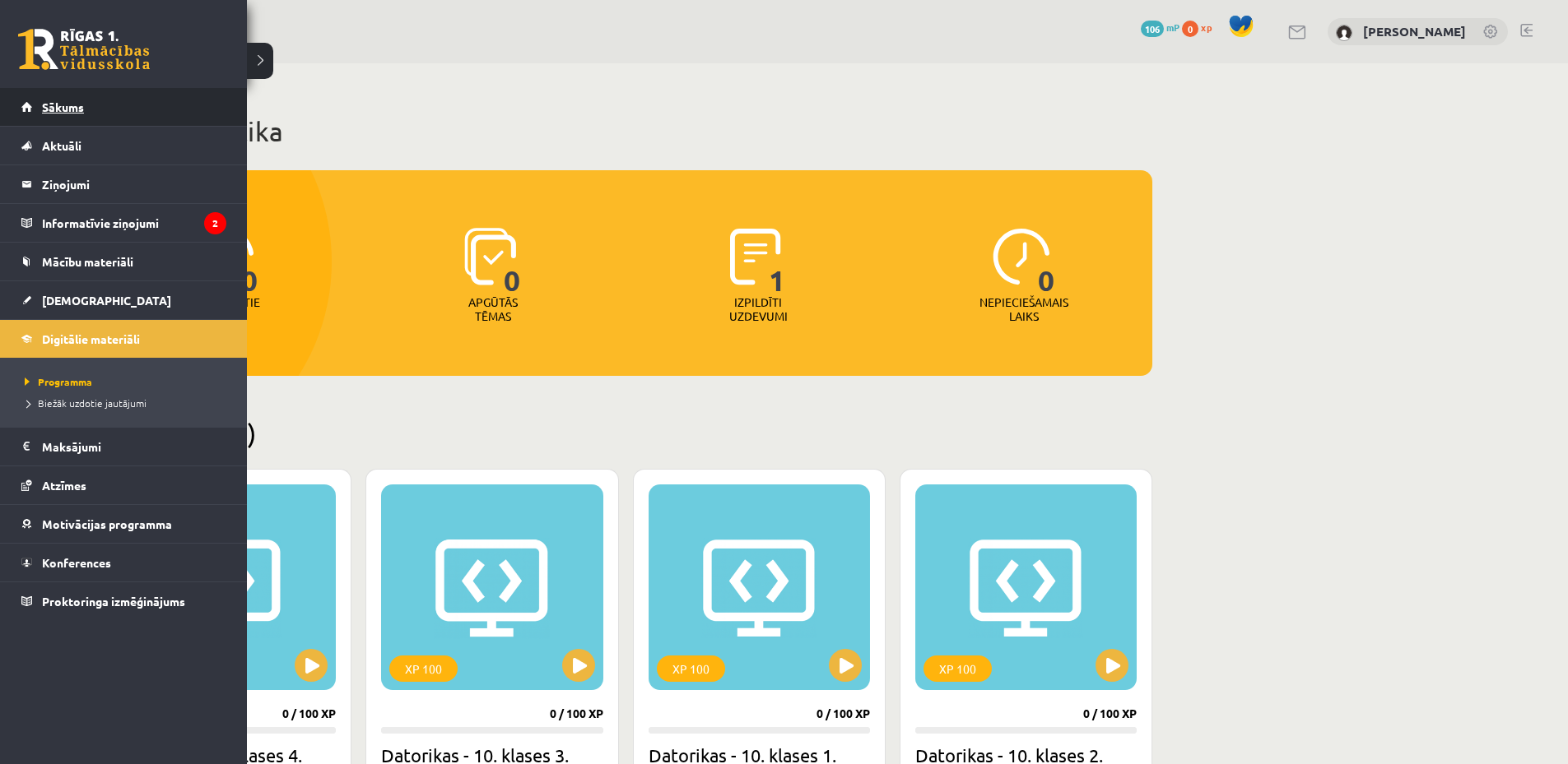
click at [97, 106] on link "Sākums" at bounding box center [124, 107] width 205 height 38
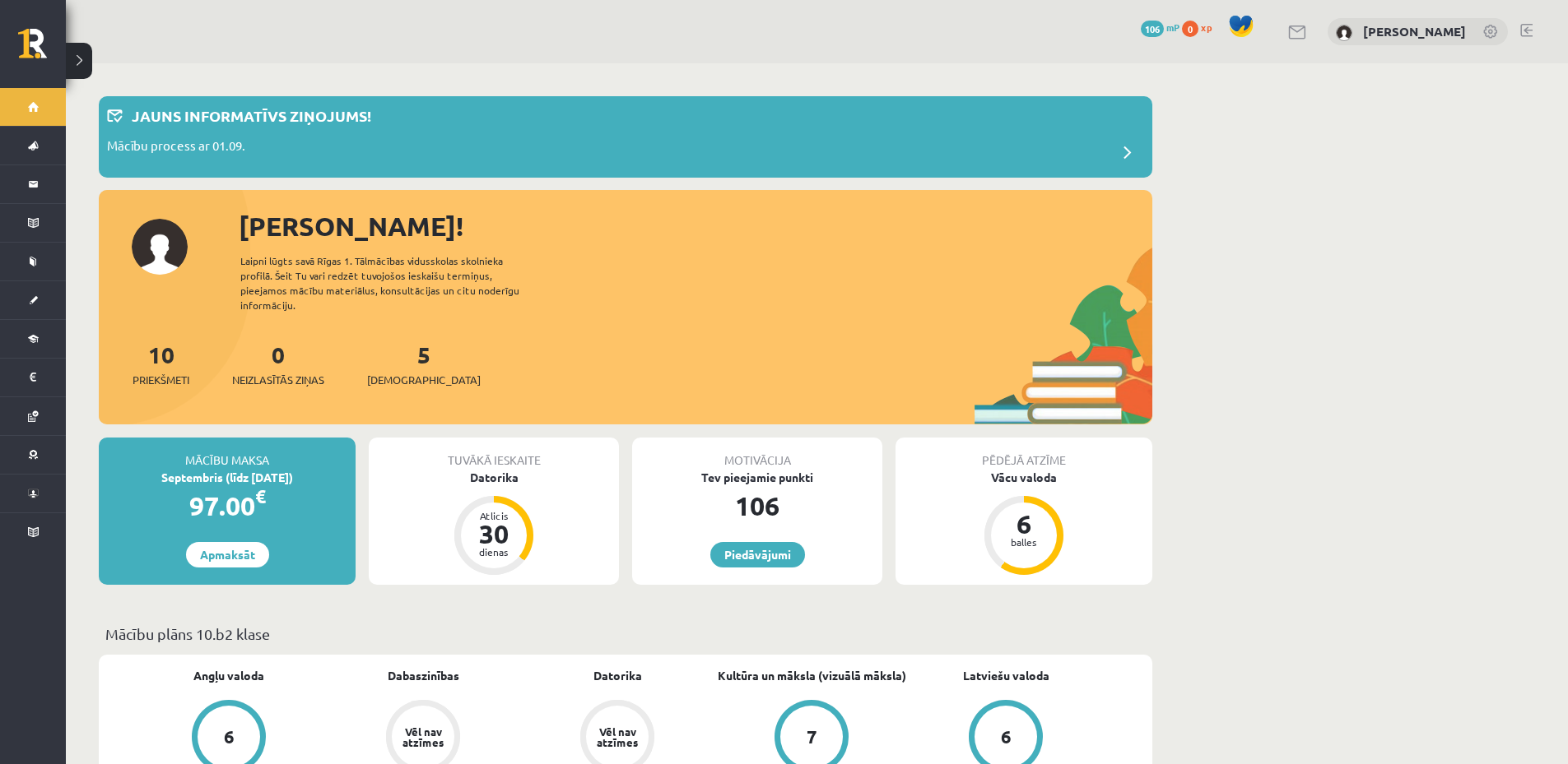
scroll to position [247, 0]
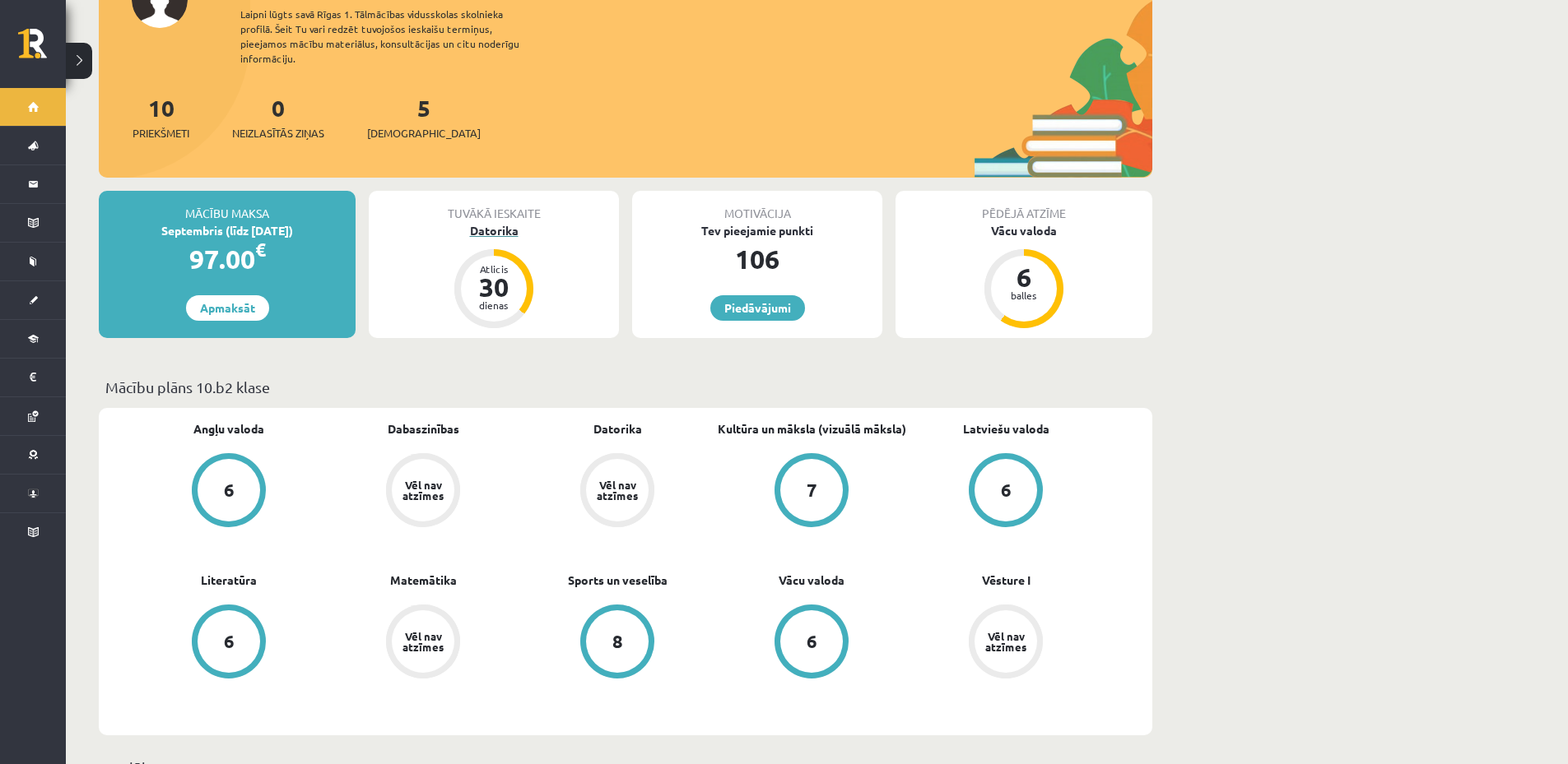
click at [498, 274] on div "30" at bounding box center [493, 287] width 49 height 26
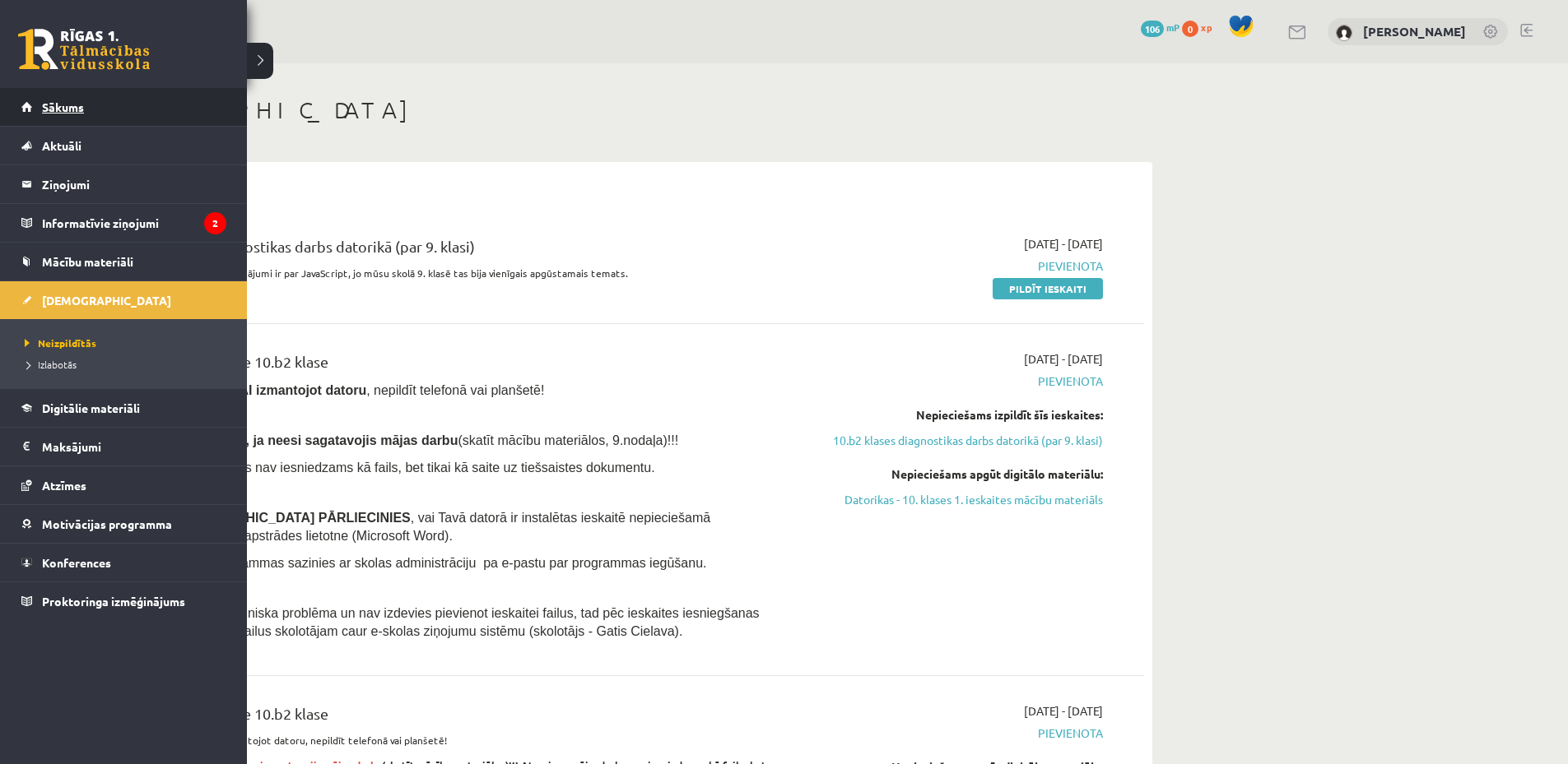
click at [94, 114] on link "Sākums" at bounding box center [124, 107] width 205 height 38
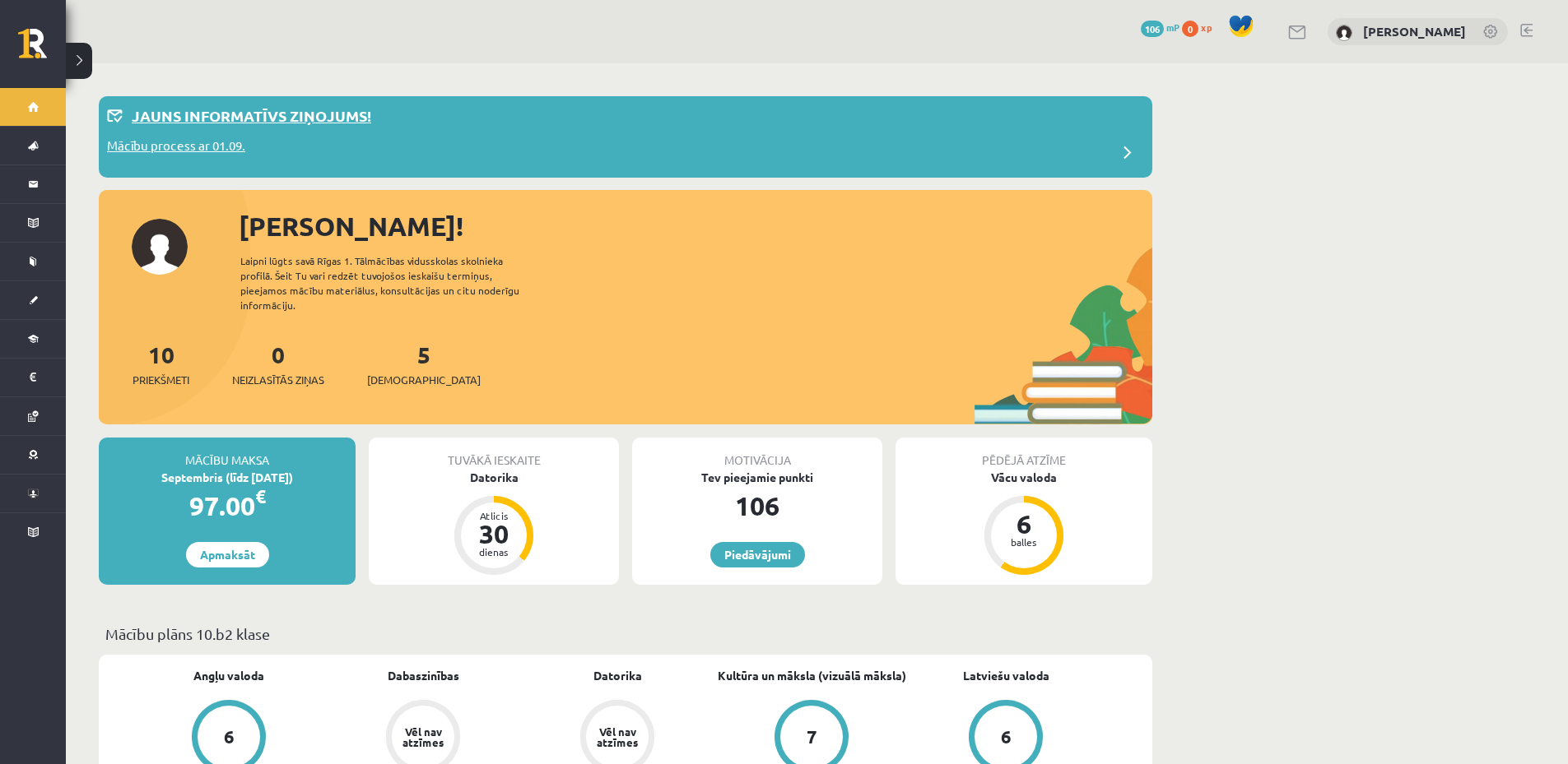
click at [268, 133] on div "Jauns informatīvs ziņojums!" at bounding box center [625, 120] width 1037 height 32
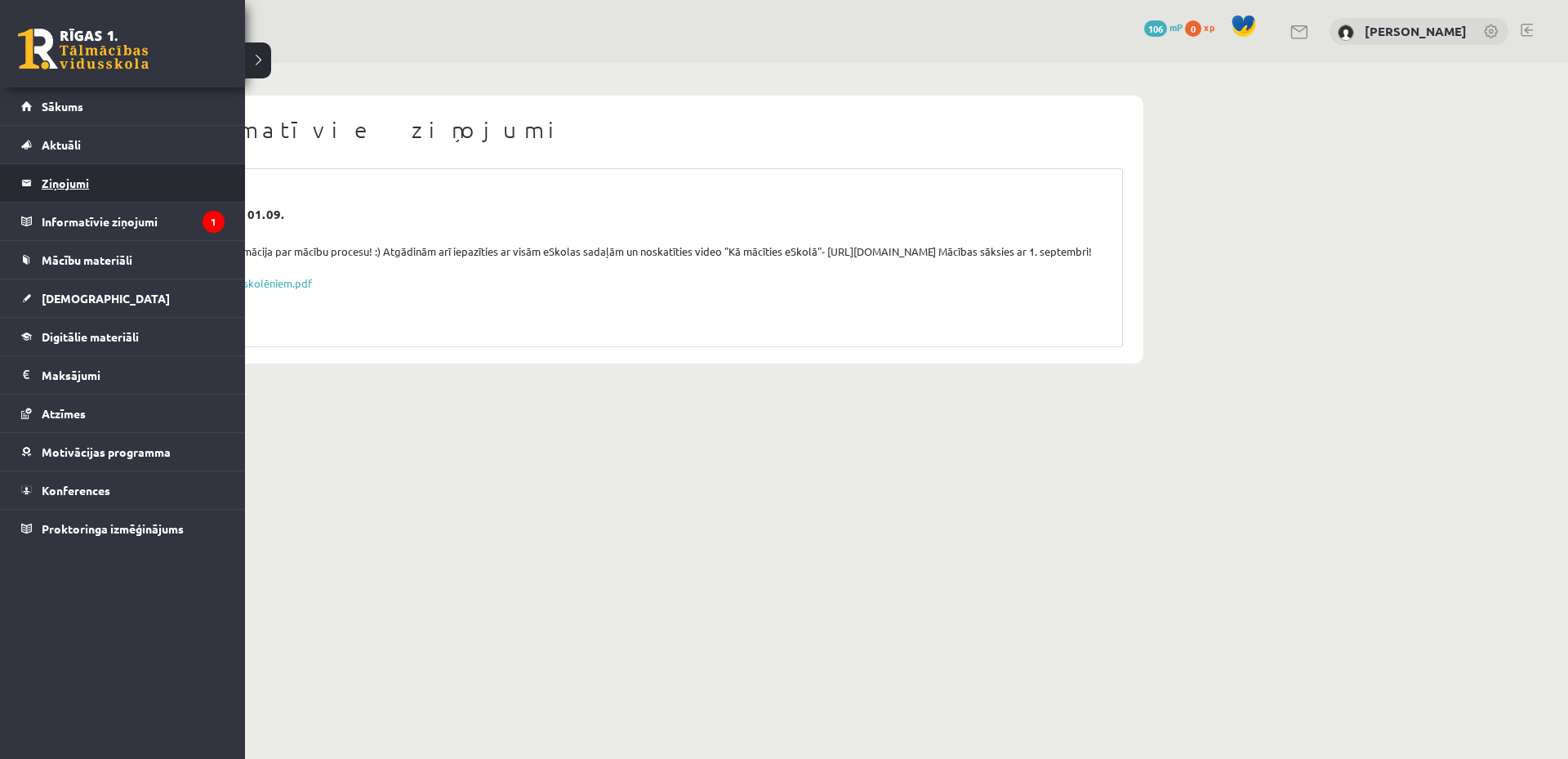
click at [94, 179] on legend "Ziņojumi 0" at bounding box center [132, 183] width 183 height 38
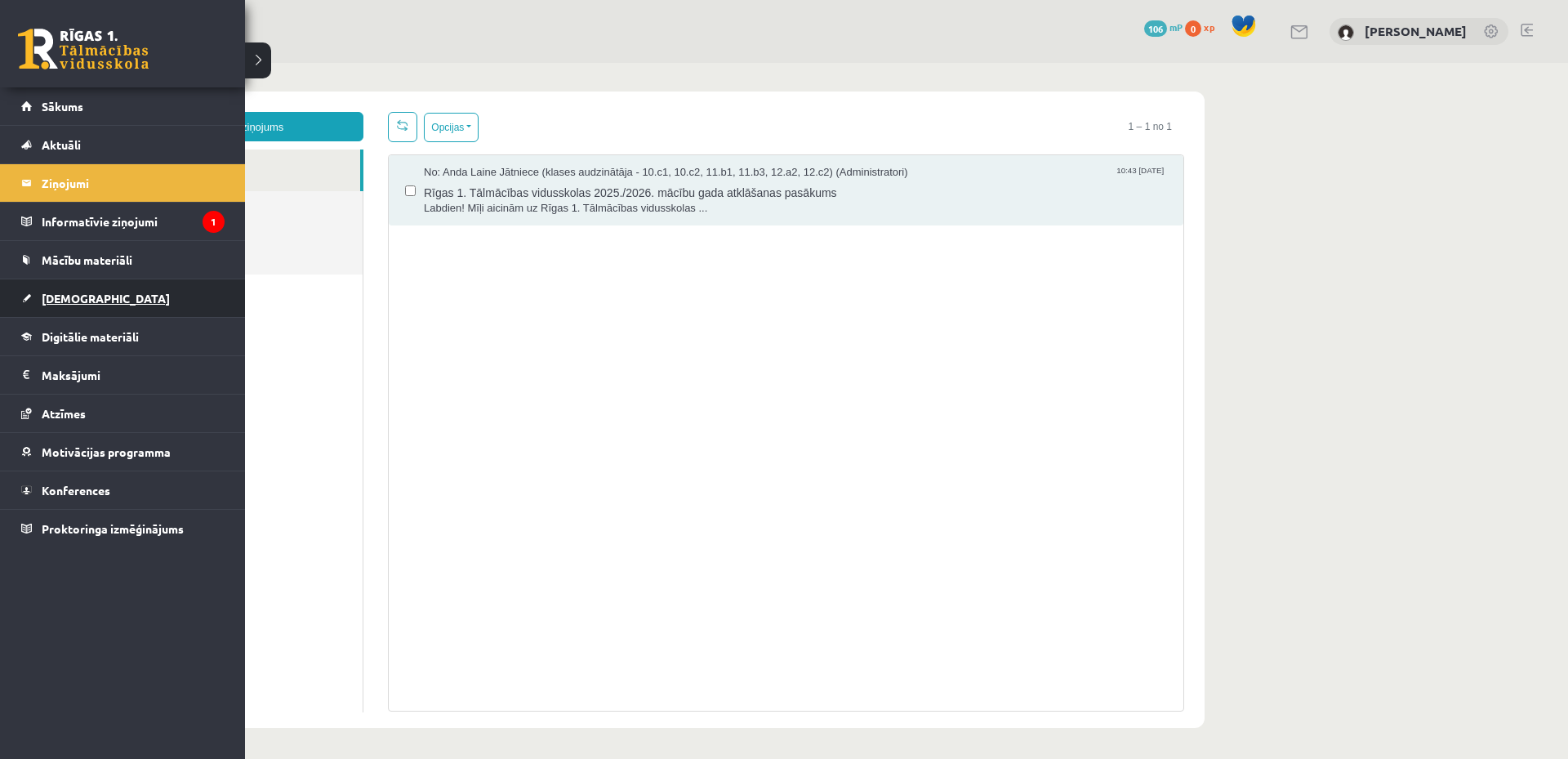
click at [124, 303] on link "[DEMOGRAPHIC_DATA]" at bounding box center [123, 299] width 203 height 38
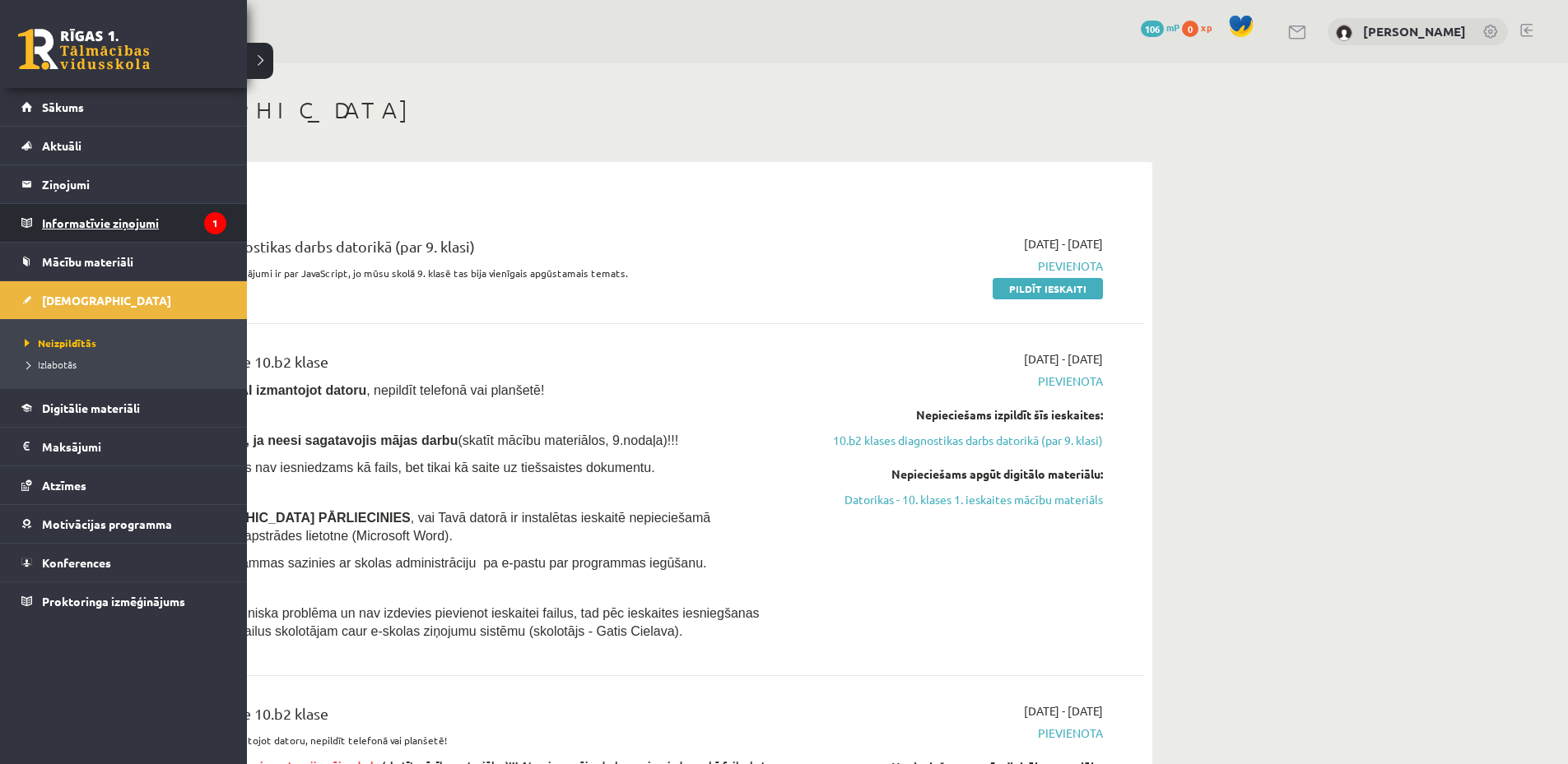
click at [189, 216] on legend "Informatīvie ziņojumi 1" at bounding box center [133, 223] width 185 height 38
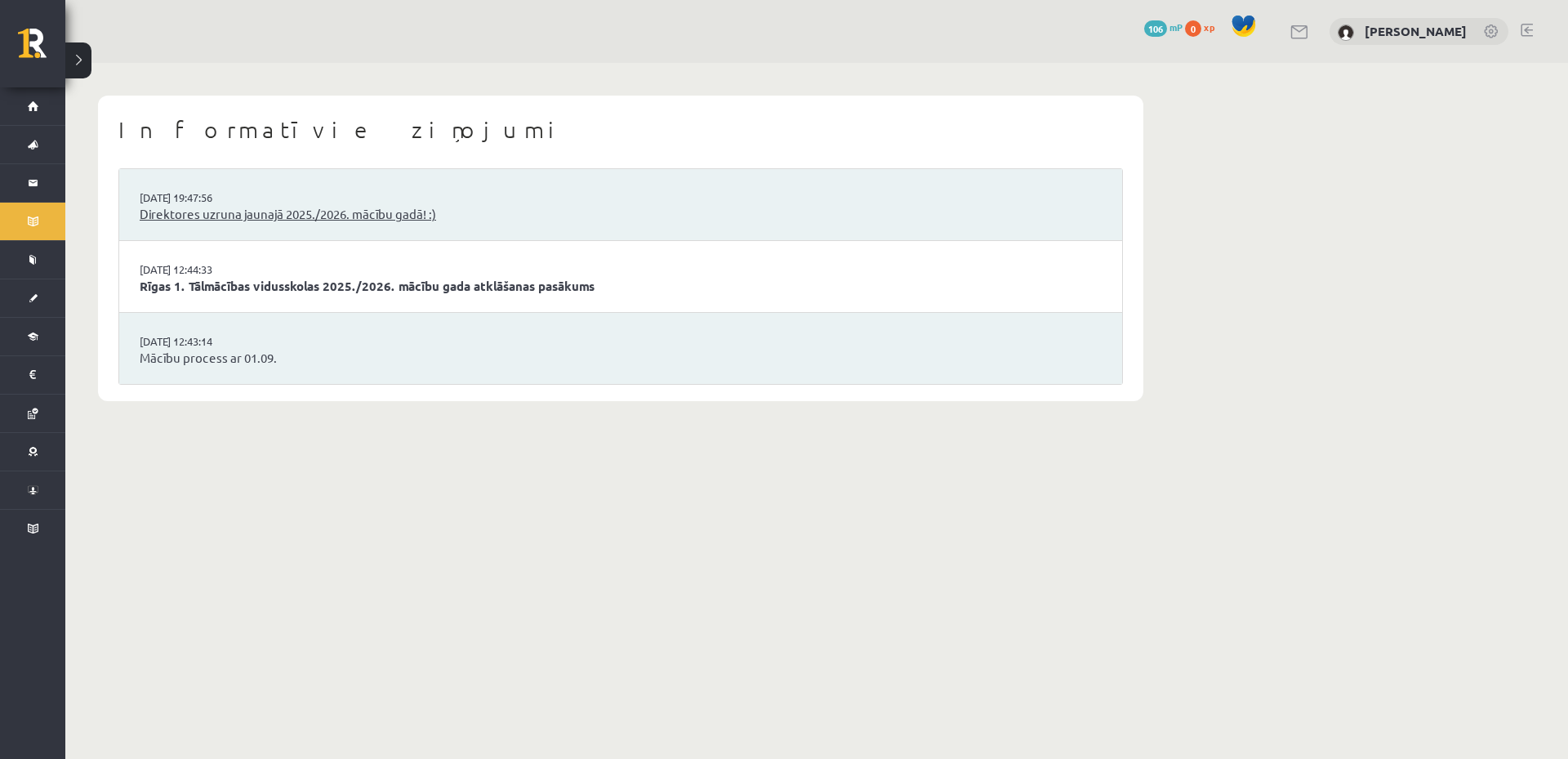
click at [323, 219] on link "Direktores uzruna jaunajā 2025./2026. mācību gadā! :)" at bounding box center [620, 214] width 962 height 19
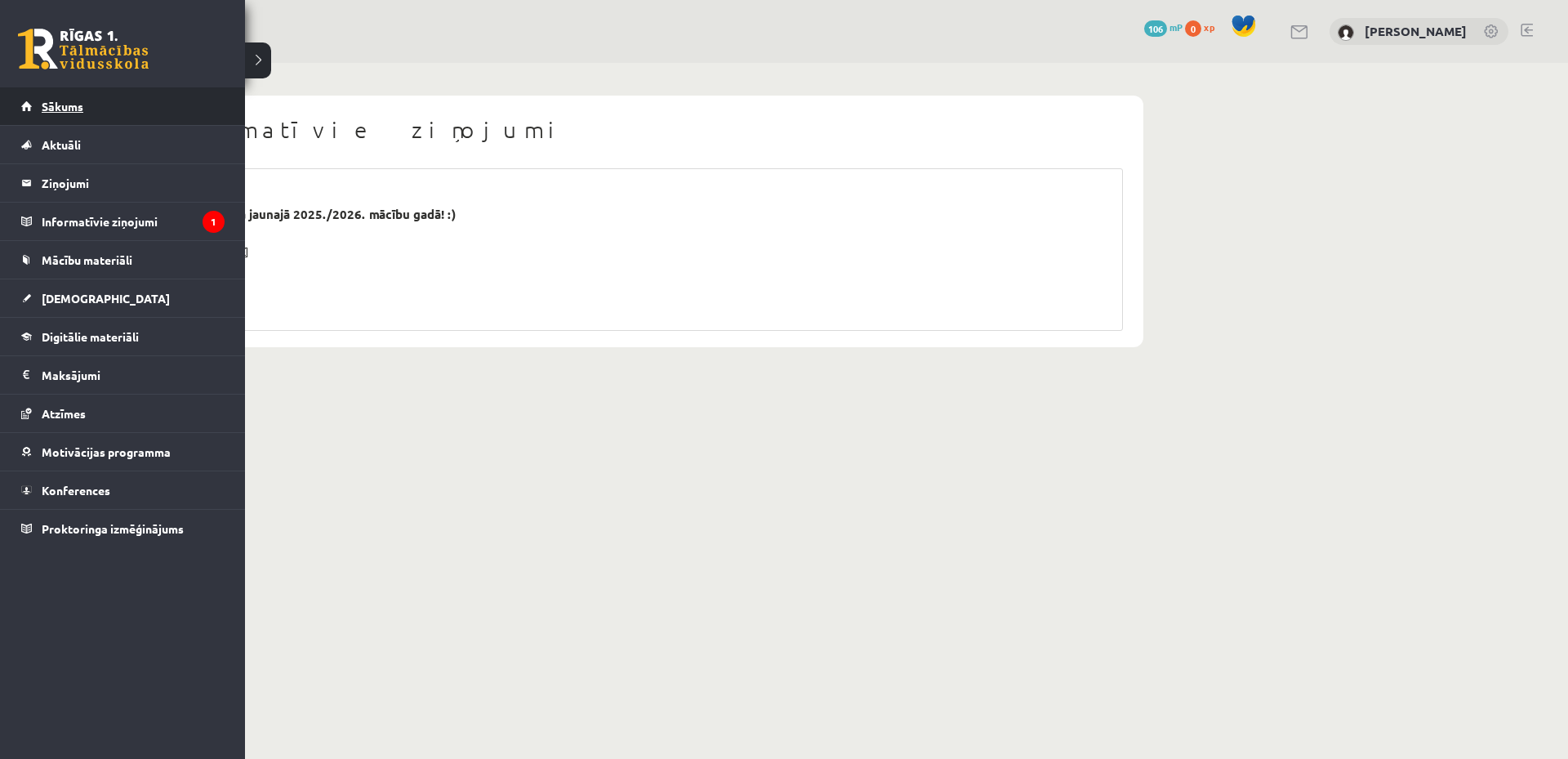
click at [63, 91] on link "Sākums" at bounding box center [123, 107] width 203 height 38
